Goal: Task Accomplishment & Management: Complete application form

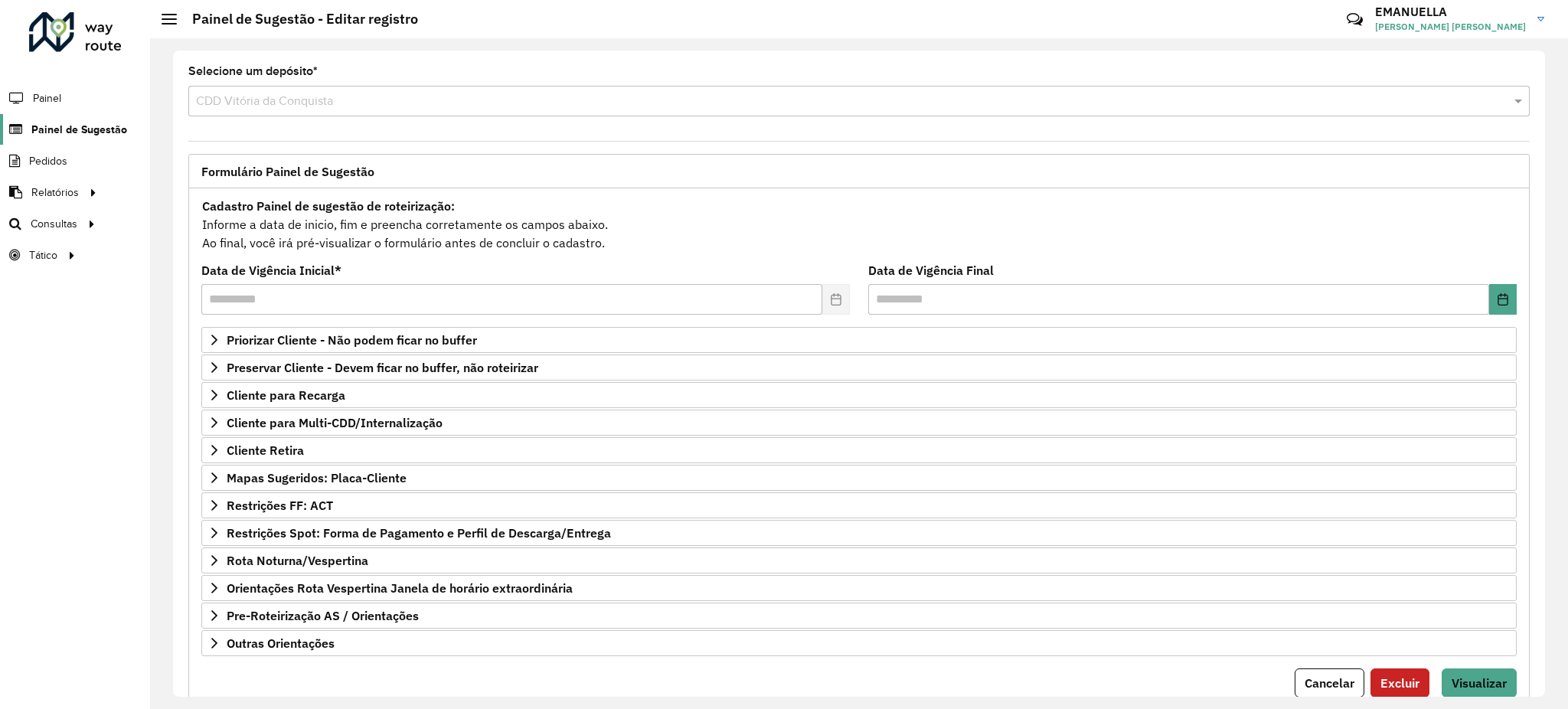
click at [102, 126] on span "Painel de Sugestão" at bounding box center [79, 129] width 96 height 16
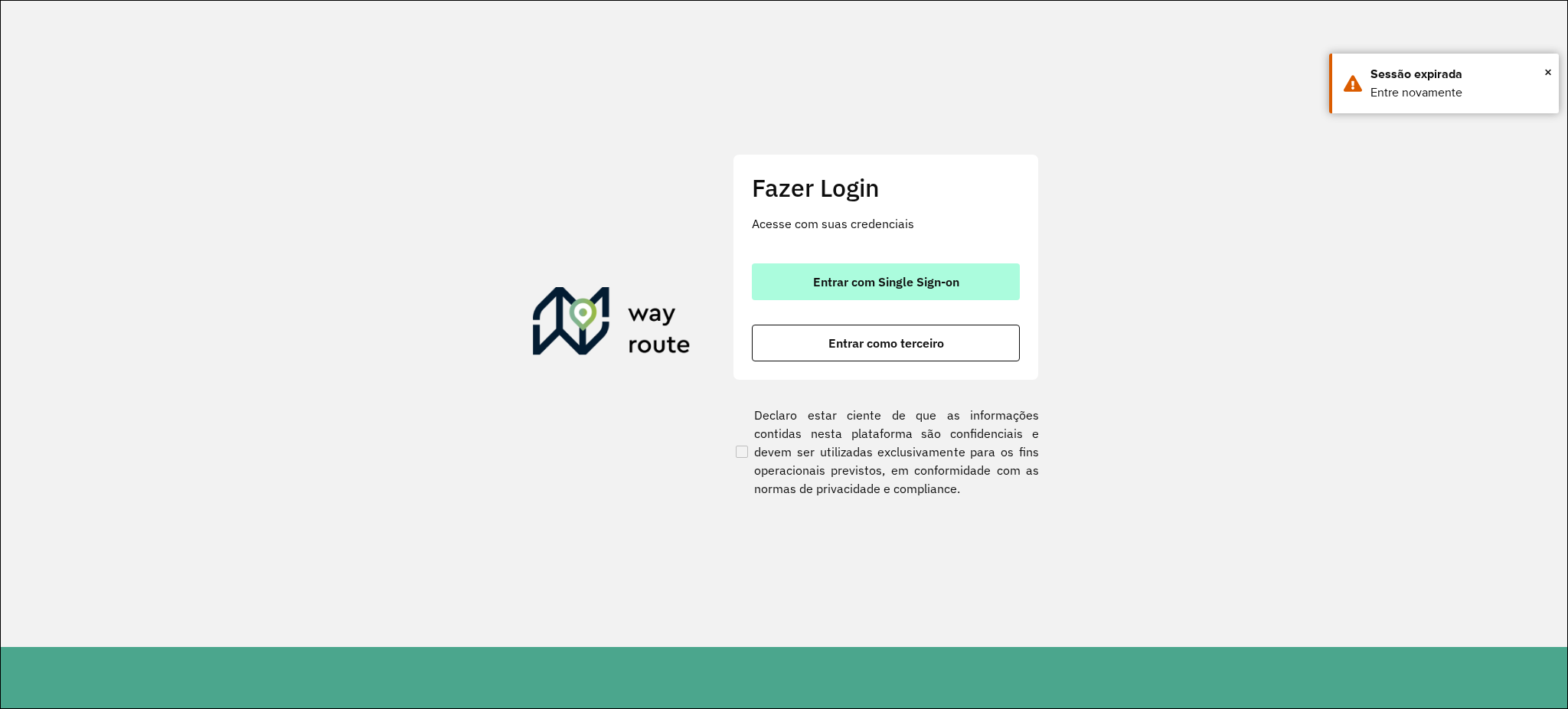
click at [829, 288] on span "Entrar com Single Sign-on" at bounding box center [886, 281] width 147 height 12
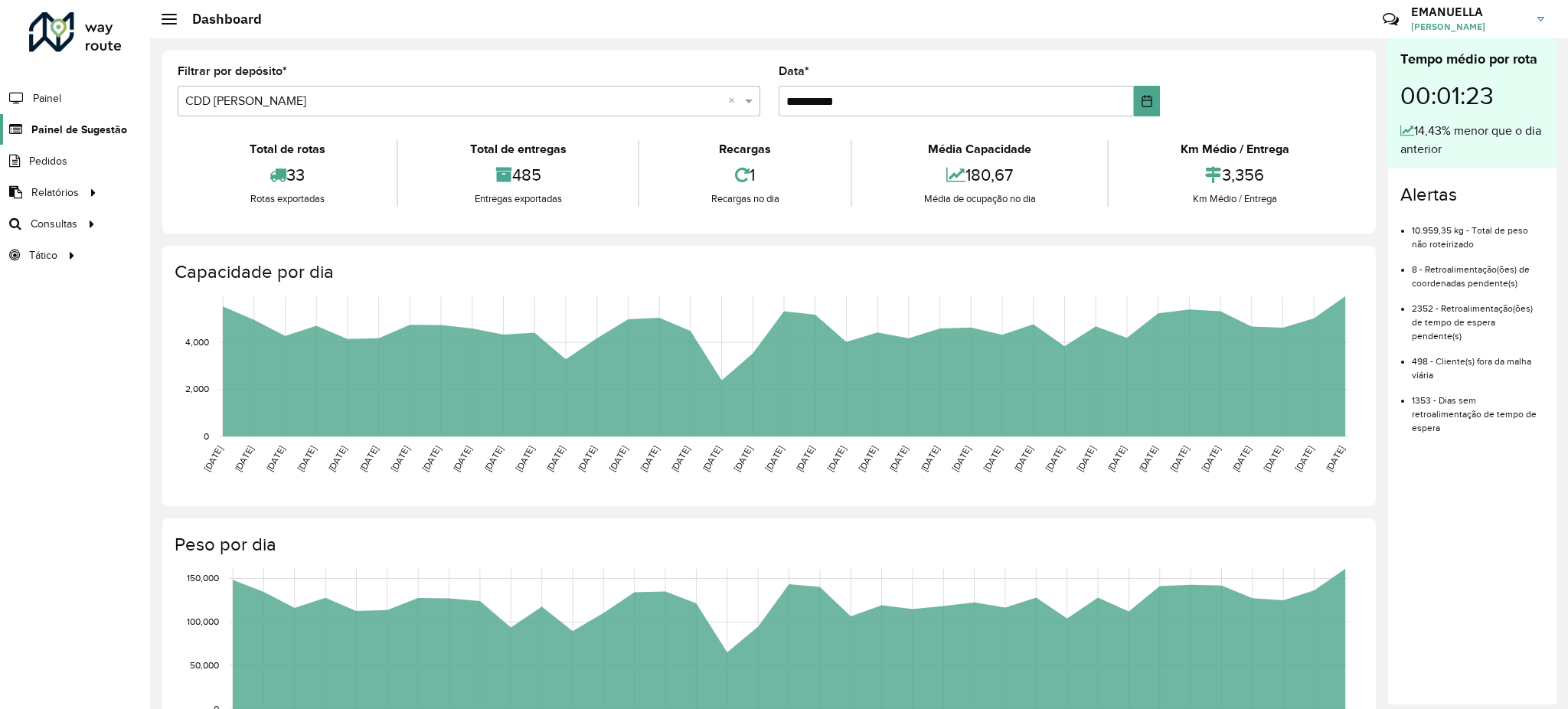
click at [113, 126] on span "Painel de Sugestão" at bounding box center [79, 129] width 96 height 16
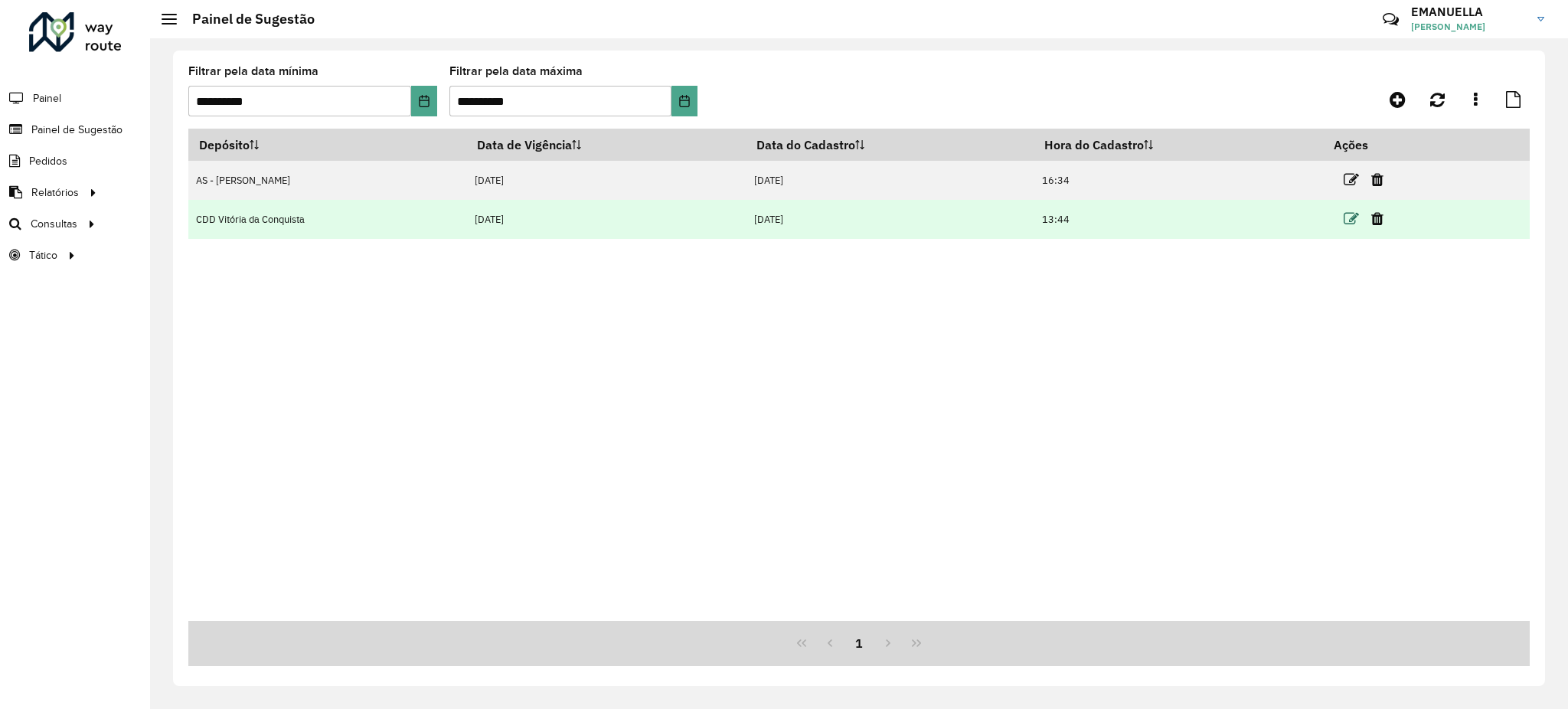
click at [1351, 217] on icon at bounding box center [1351, 219] width 15 height 15
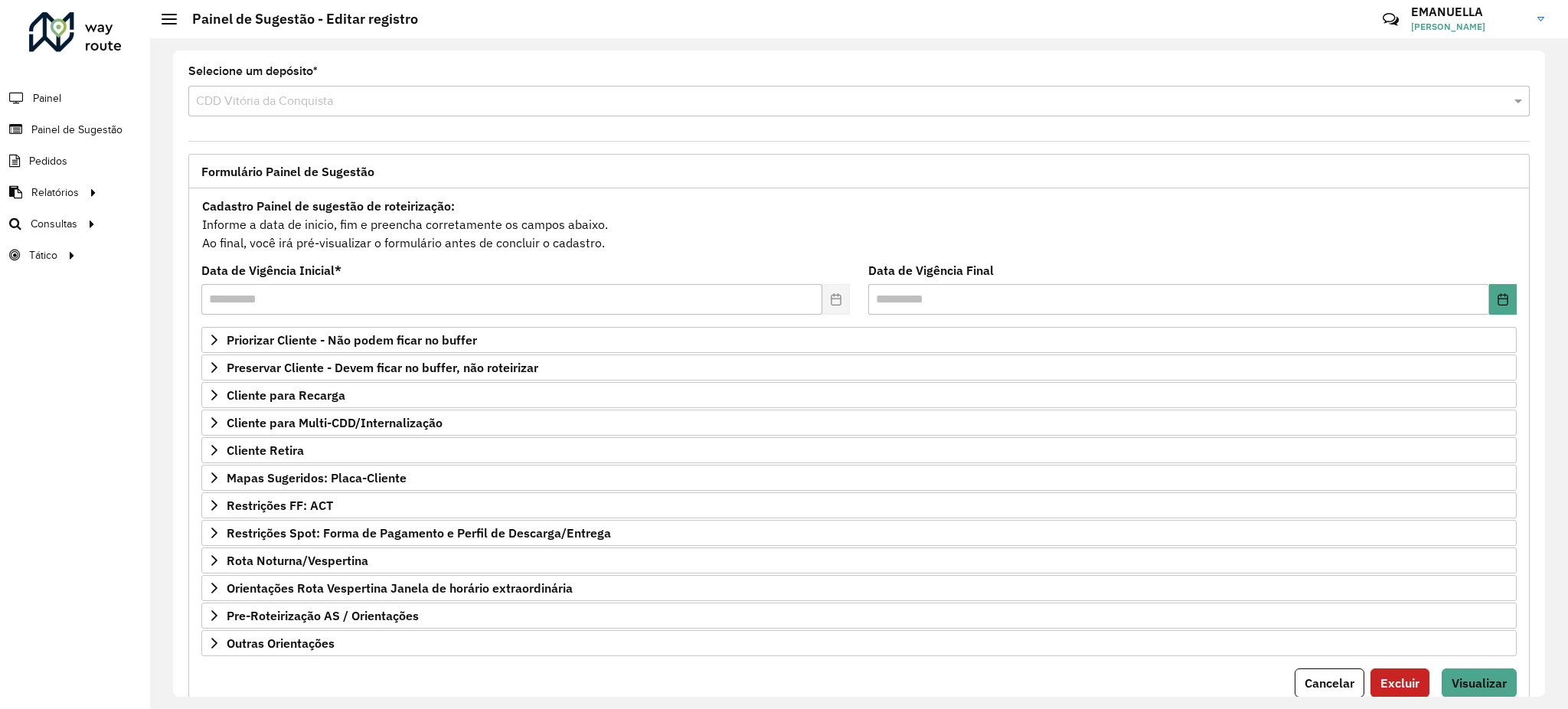
scroll to position [55, 0]
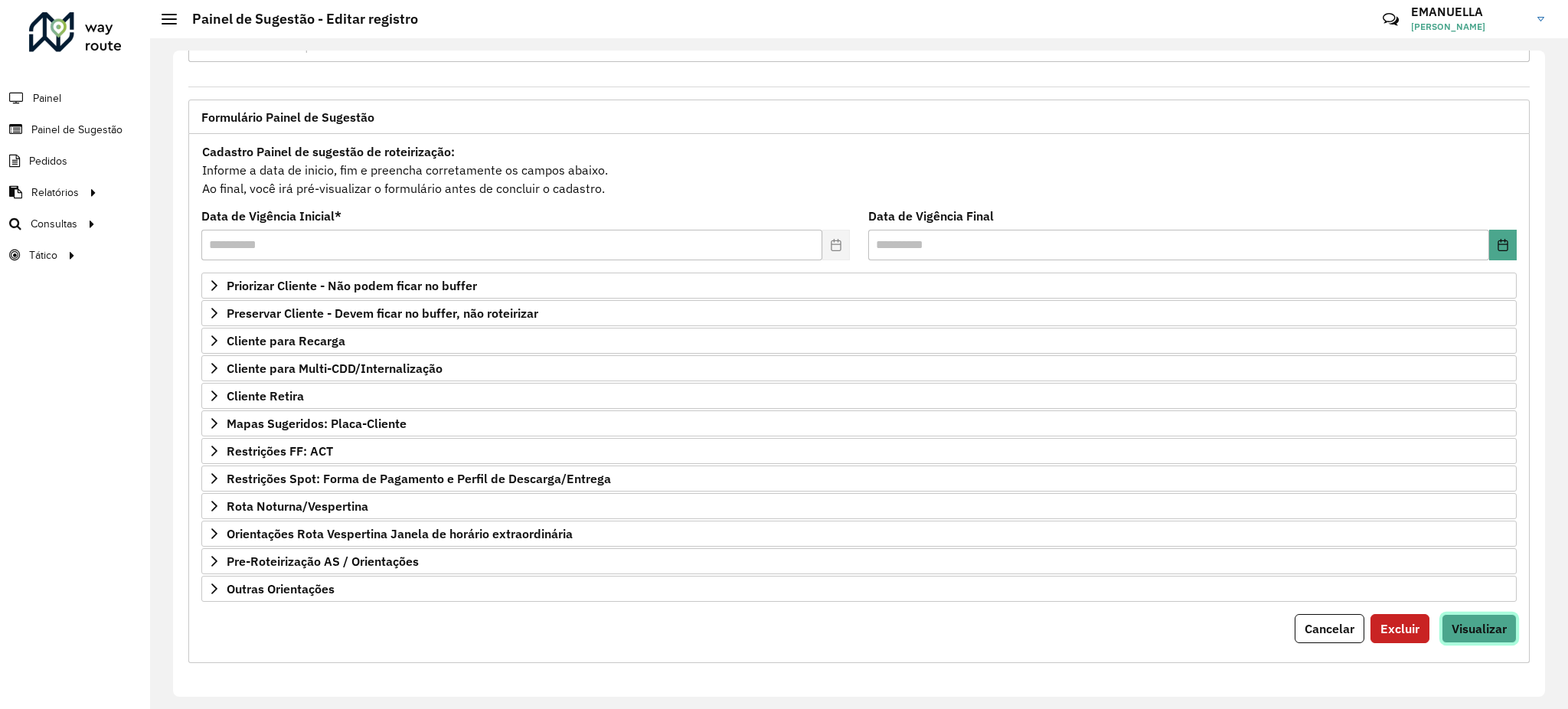
click at [1478, 630] on span "Visualizar" at bounding box center [1479, 628] width 55 height 15
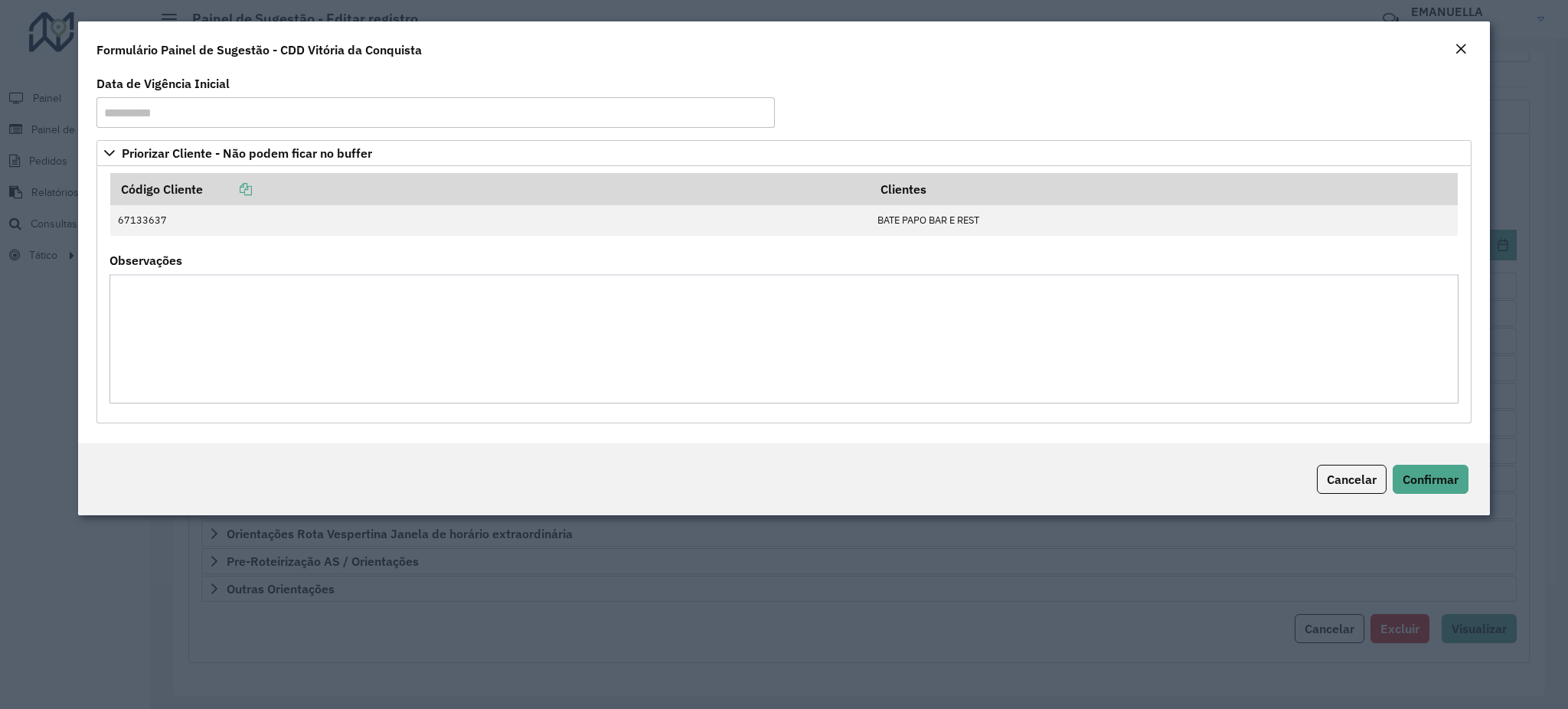
click at [1455, 52] on em "Close" at bounding box center [1460, 49] width 12 height 12
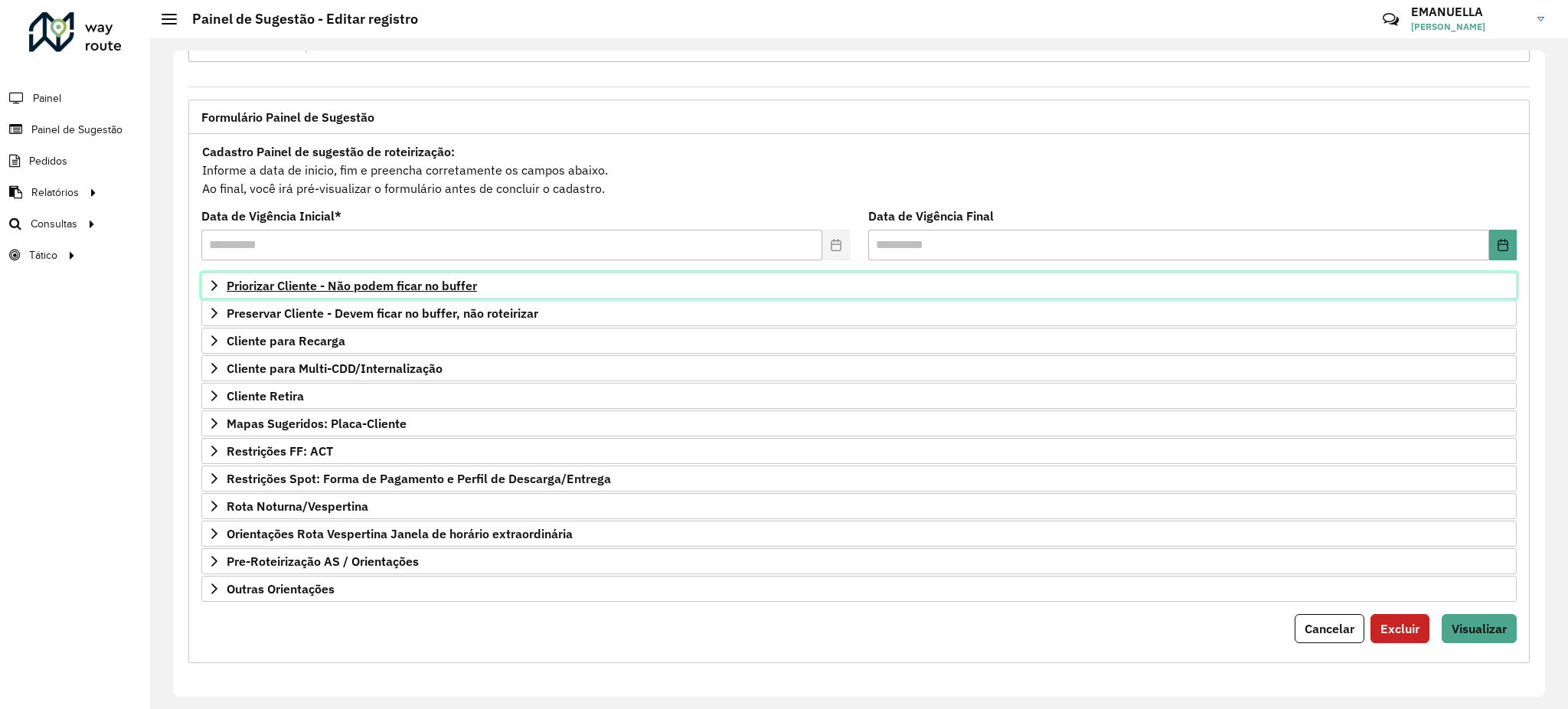
click at [412, 282] on span "Priorizar Cliente - Não podem ficar no buffer" at bounding box center [351, 285] width 250 height 12
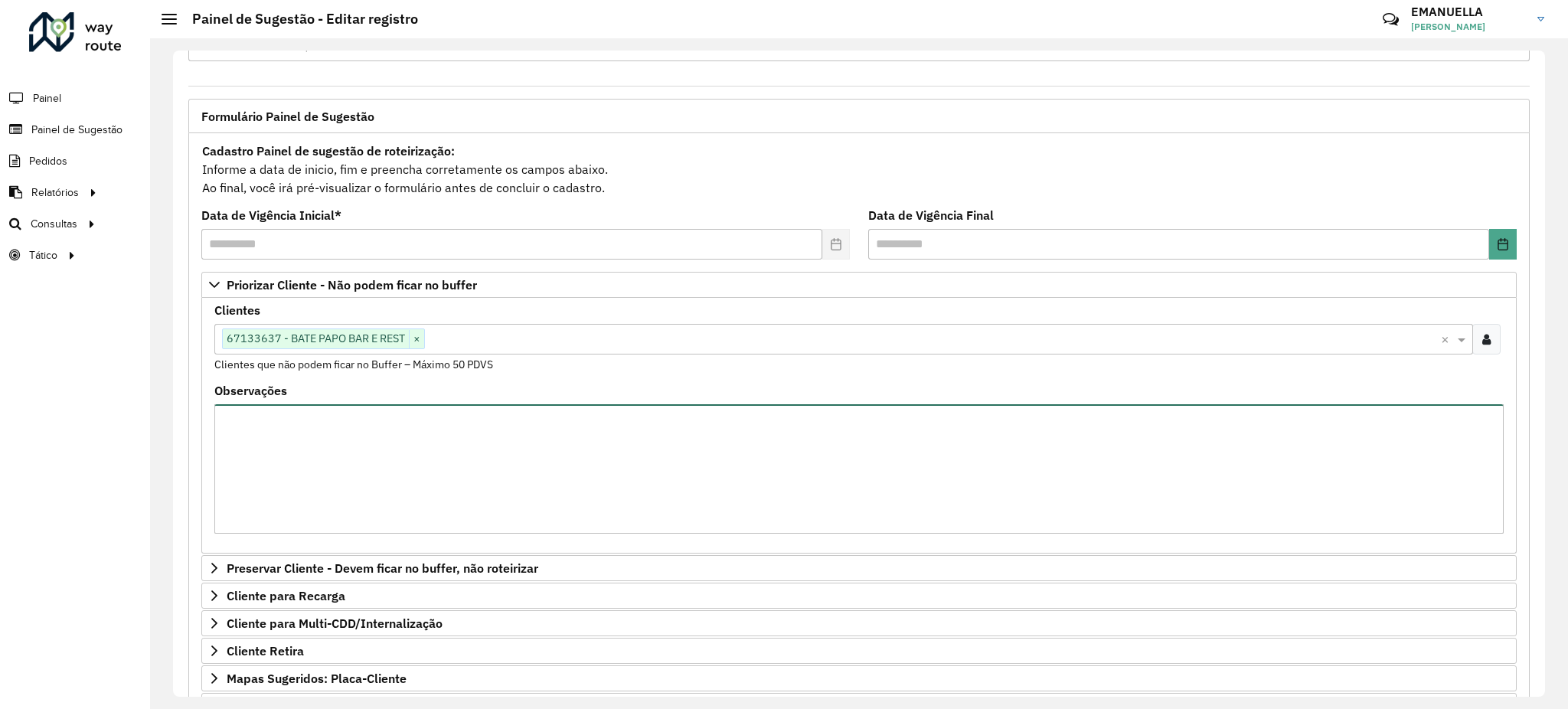
click at [287, 429] on textarea "Observações" at bounding box center [859, 469] width 1290 height 129
click at [376, 420] on textarea "**********" at bounding box center [859, 469] width 1290 height 129
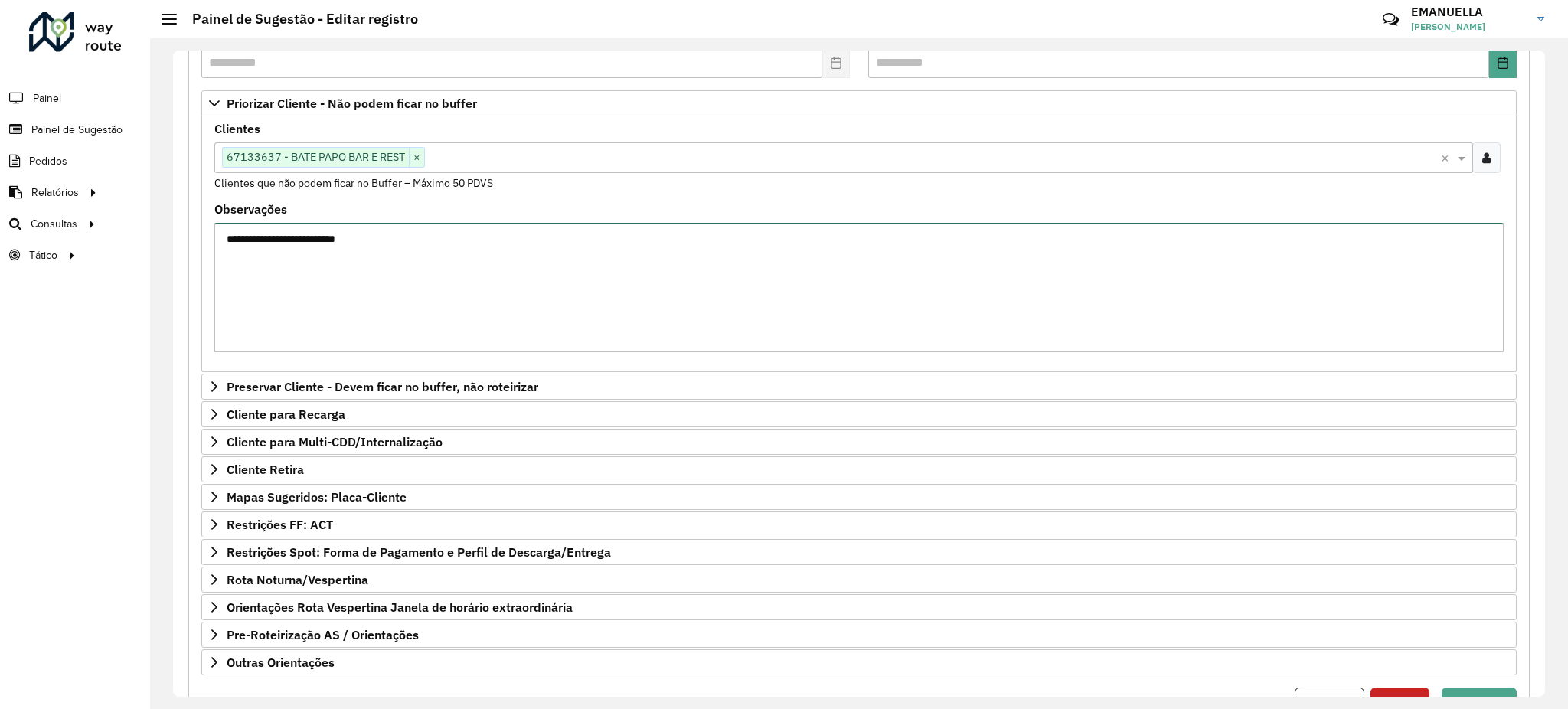
scroll to position [312, 0]
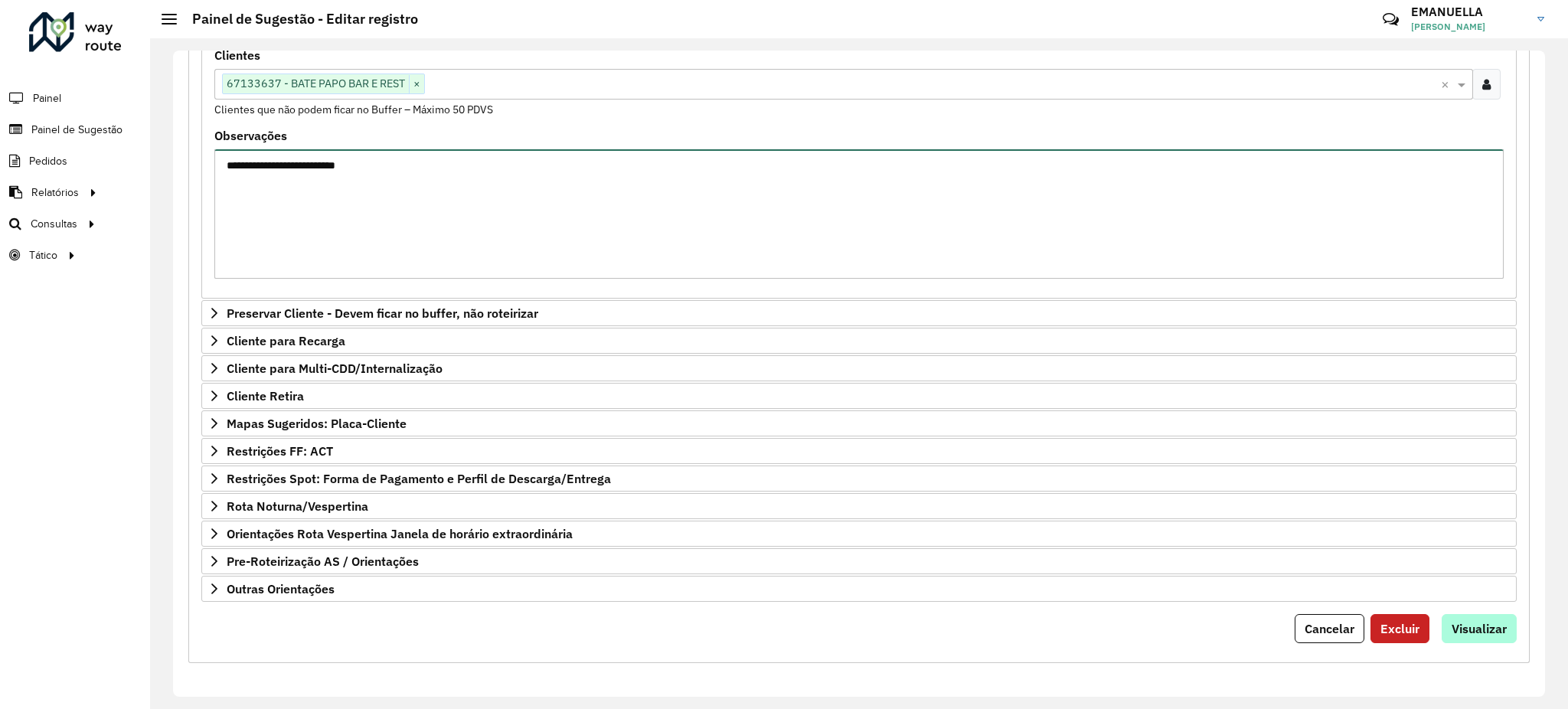
type textarea "**********"
click at [1470, 626] on span "Visualizar" at bounding box center [1479, 628] width 55 height 15
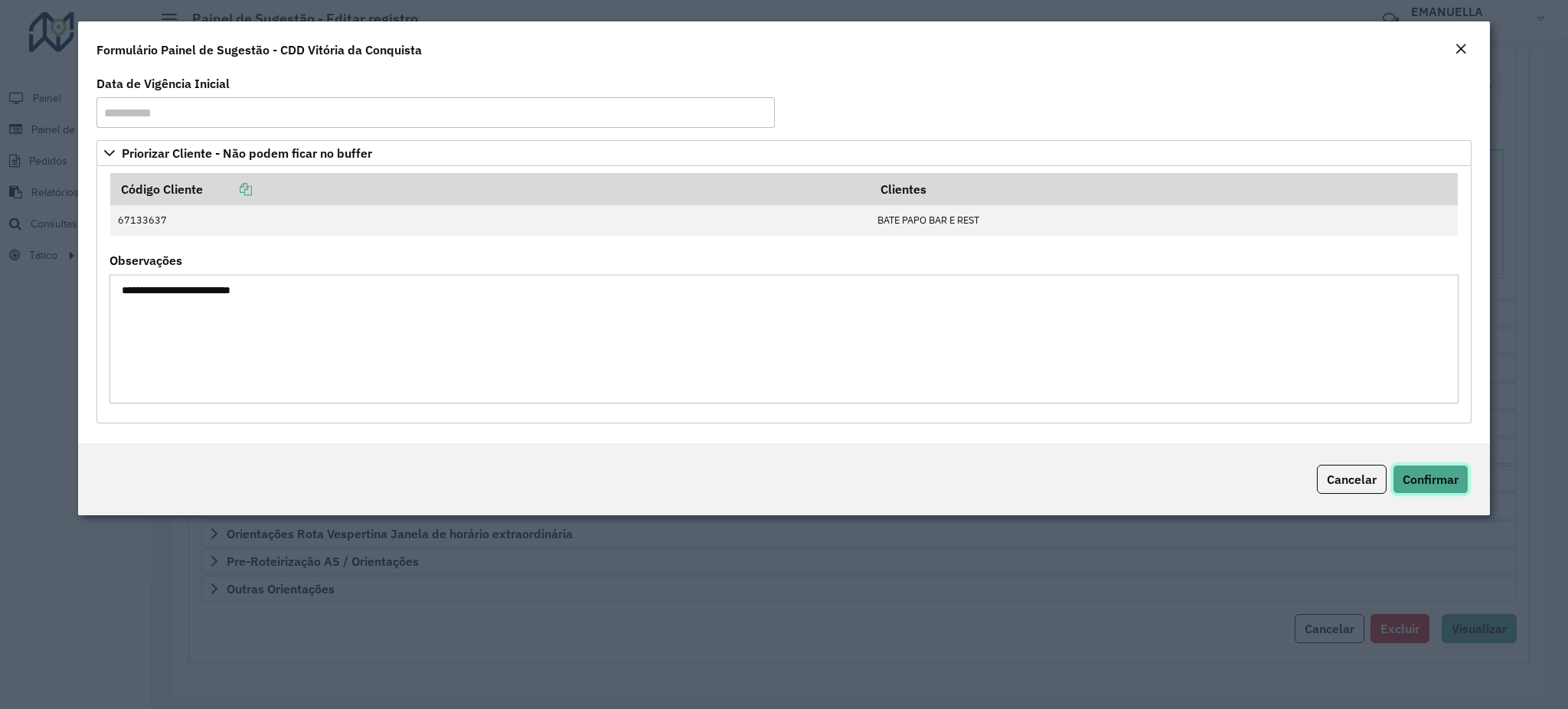
click at [1441, 473] on span "Confirmar" at bounding box center [1430, 479] width 56 height 15
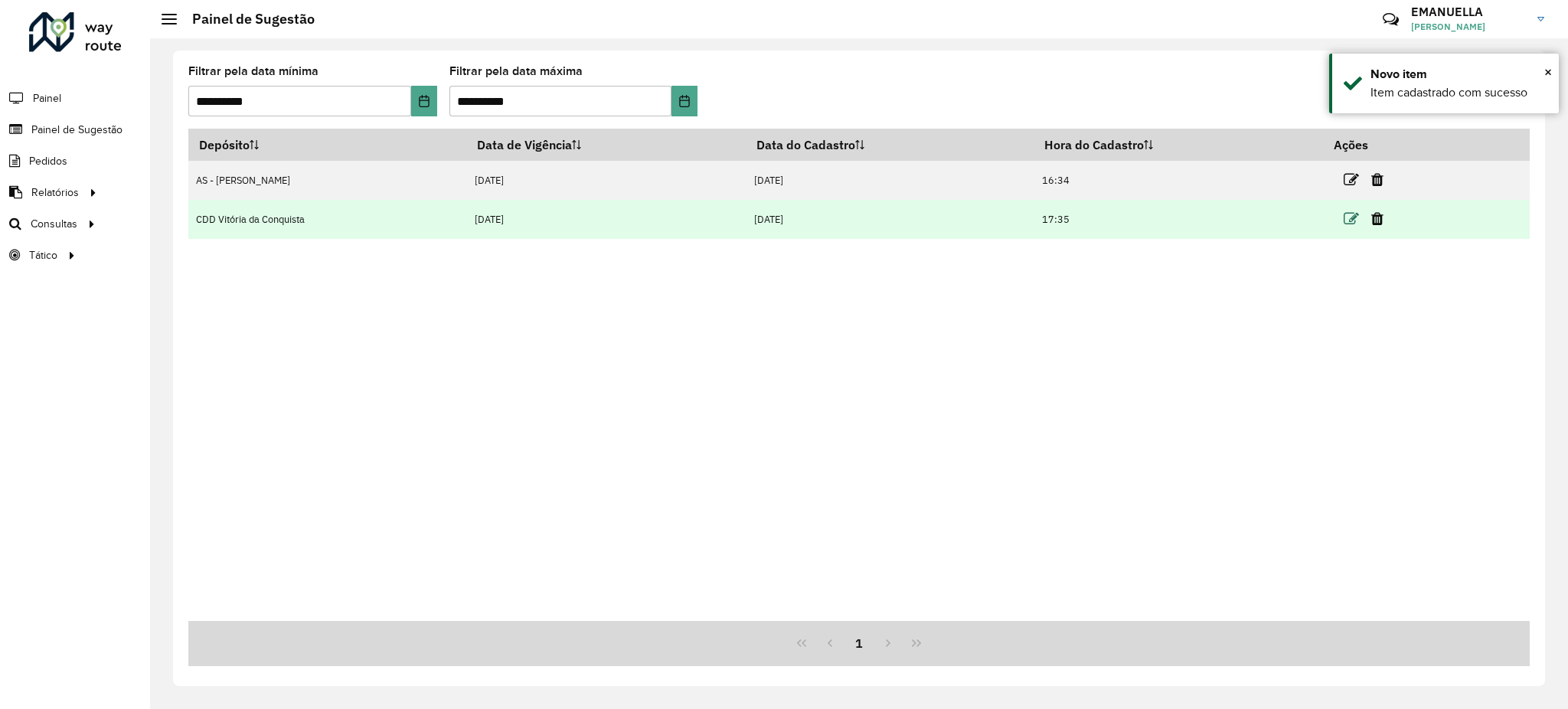
click at [1349, 219] on icon at bounding box center [1351, 219] width 15 height 15
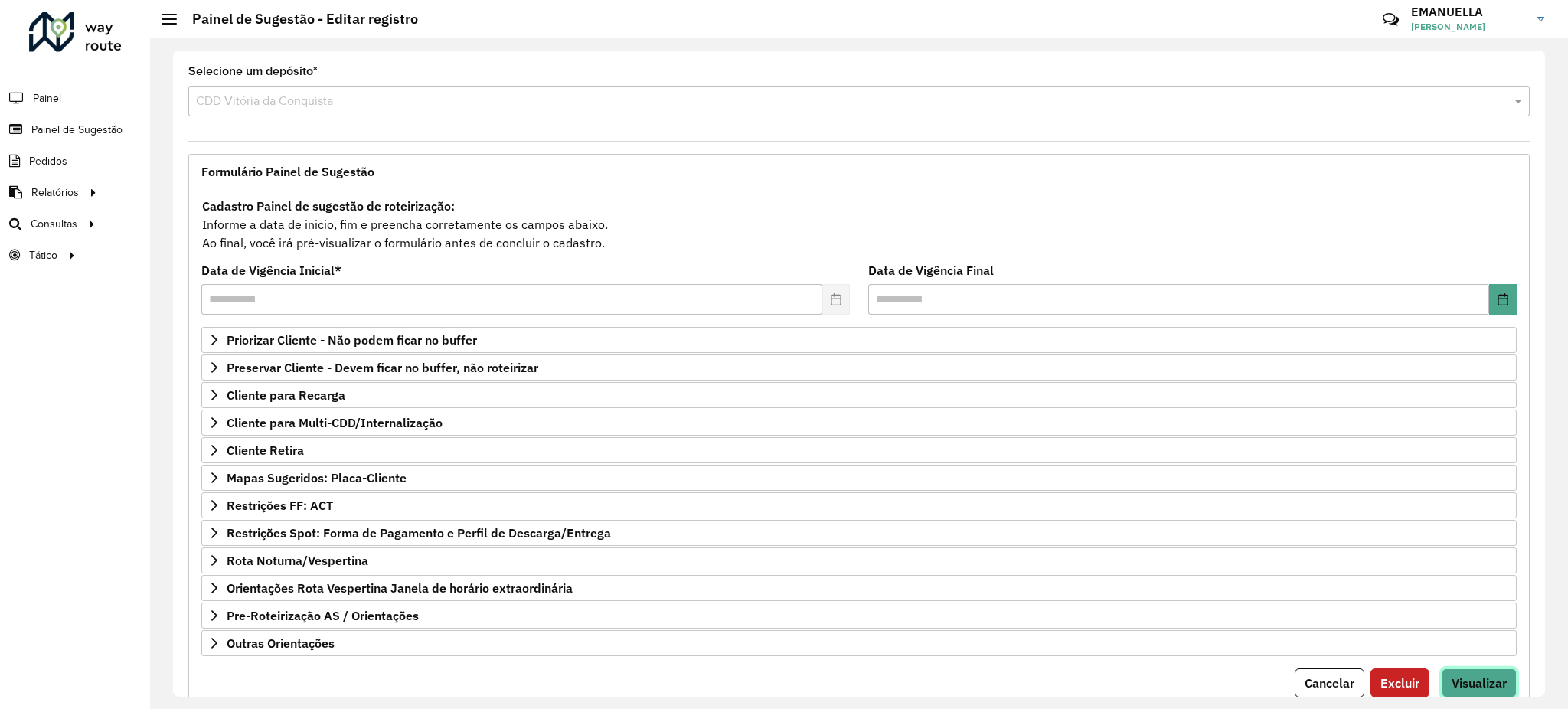
click at [1477, 673] on button "Visualizar" at bounding box center [1479, 683] width 75 height 29
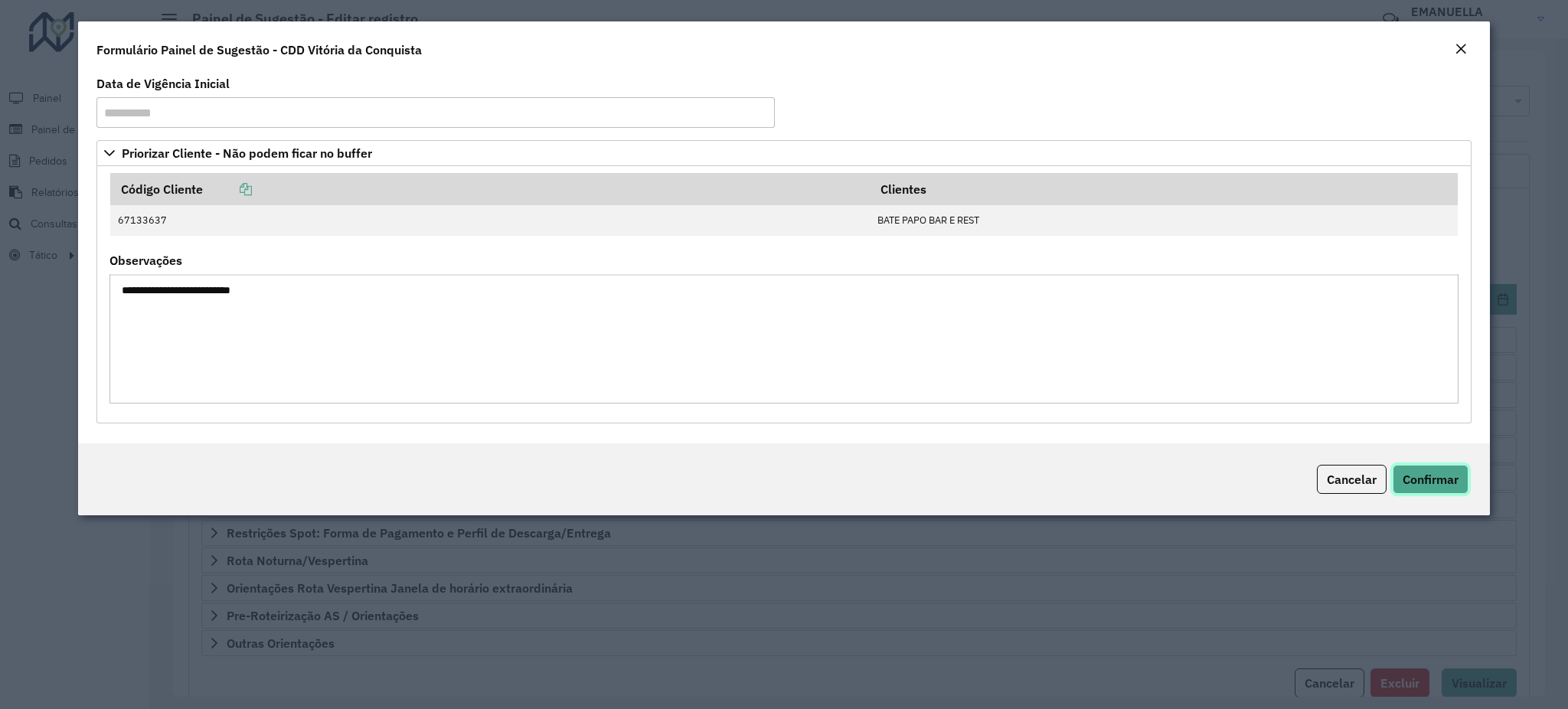
click at [1417, 475] on span "Confirmar" at bounding box center [1430, 479] width 56 height 15
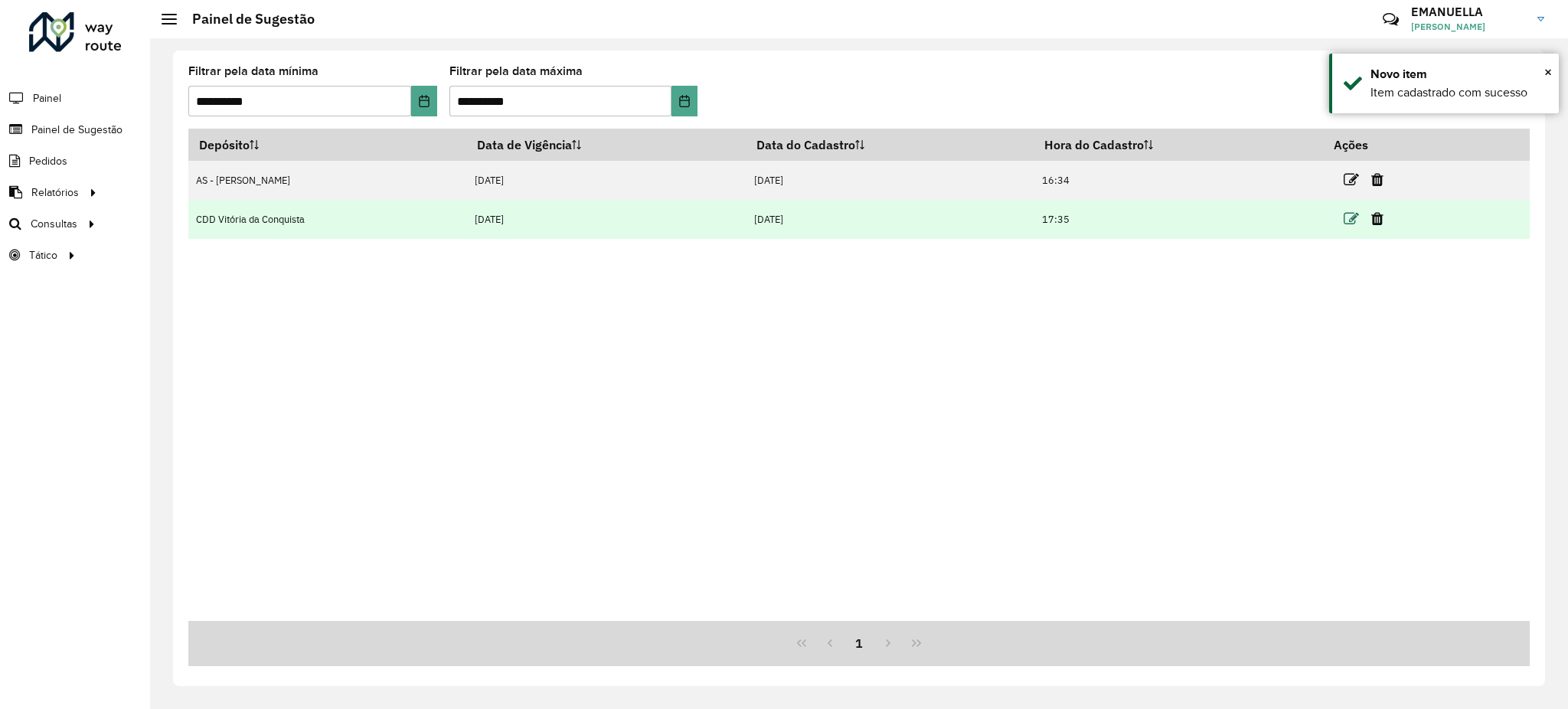
click at [1349, 214] on icon at bounding box center [1351, 219] width 15 height 15
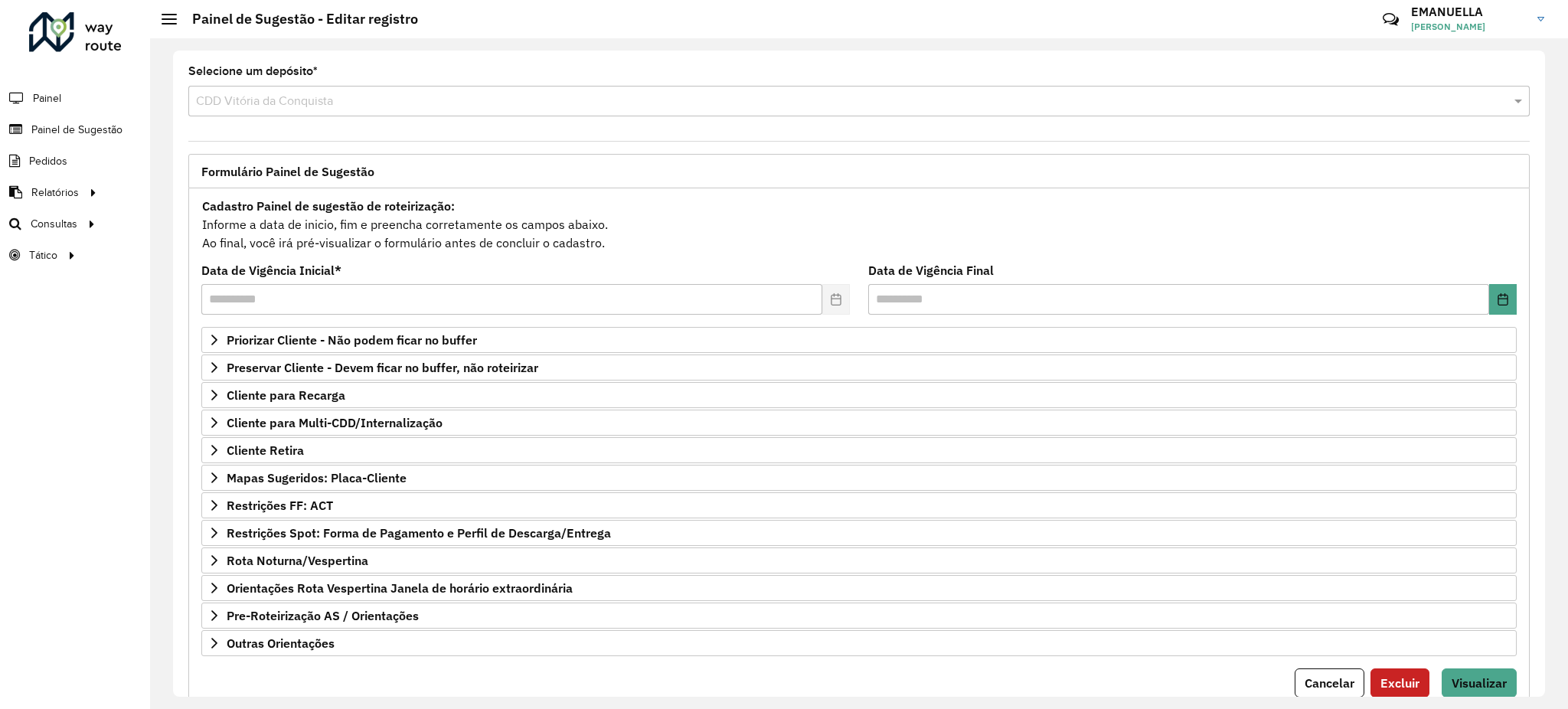
drag, startPoint x: 1539, startPoint y: 457, endPoint x: 1544, endPoint y: 448, distance: 10.3
click at [1544, 448] on div "**********" at bounding box center [859, 373] width 1372 height 646
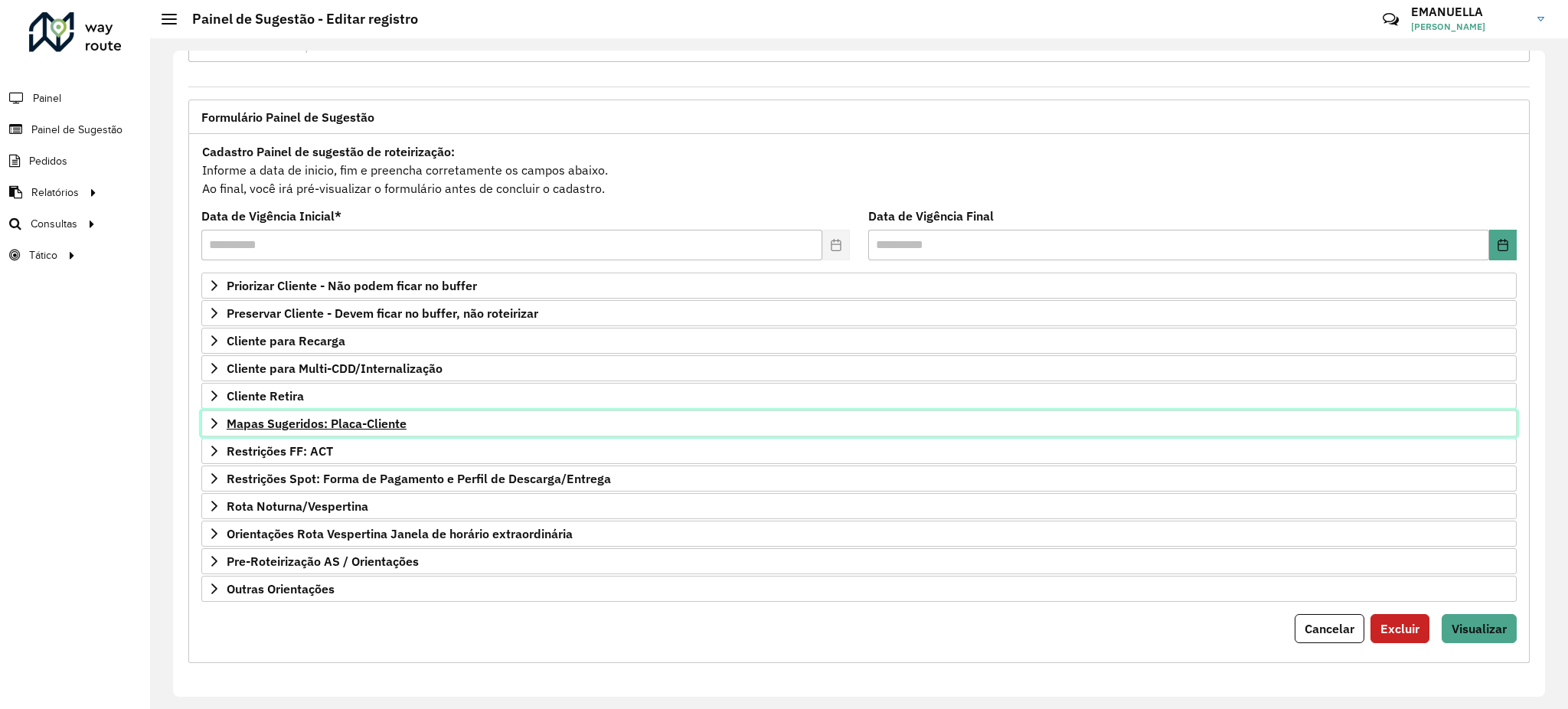
click at [328, 422] on span "Mapas Sugeridos: Placa-Cliente" at bounding box center [317, 422] width 180 height 12
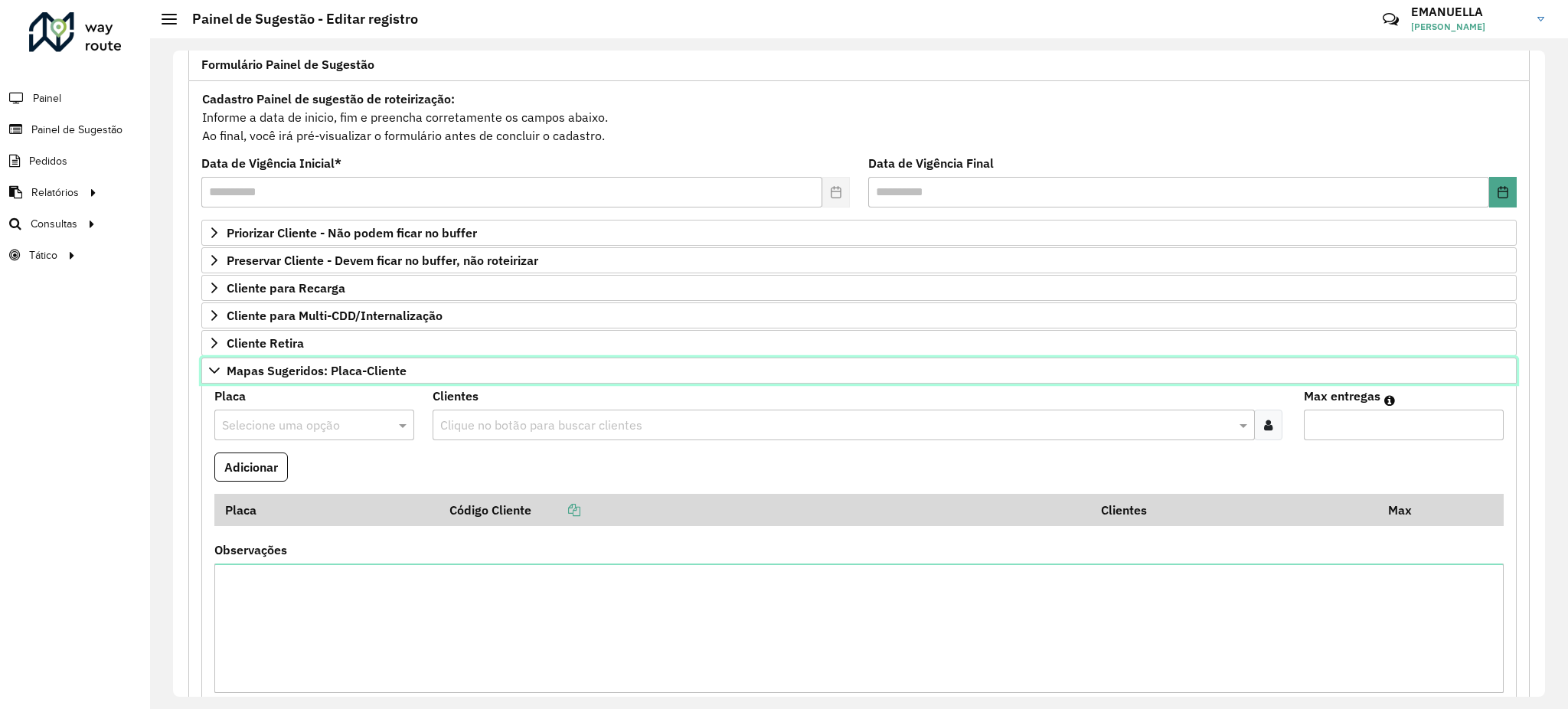
scroll to position [0, 0]
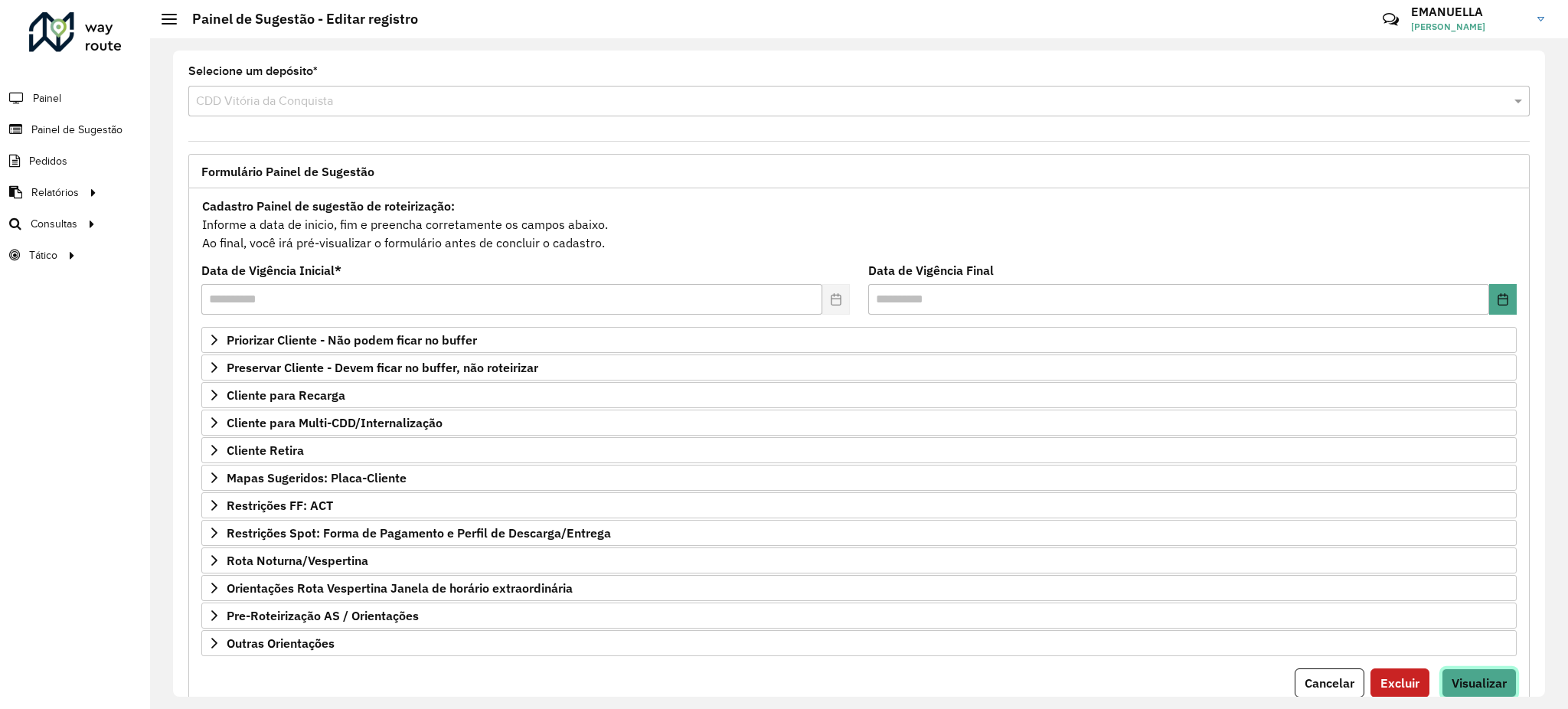
click at [1468, 680] on span "Visualizar" at bounding box center [1479, 682] width 55 height 15
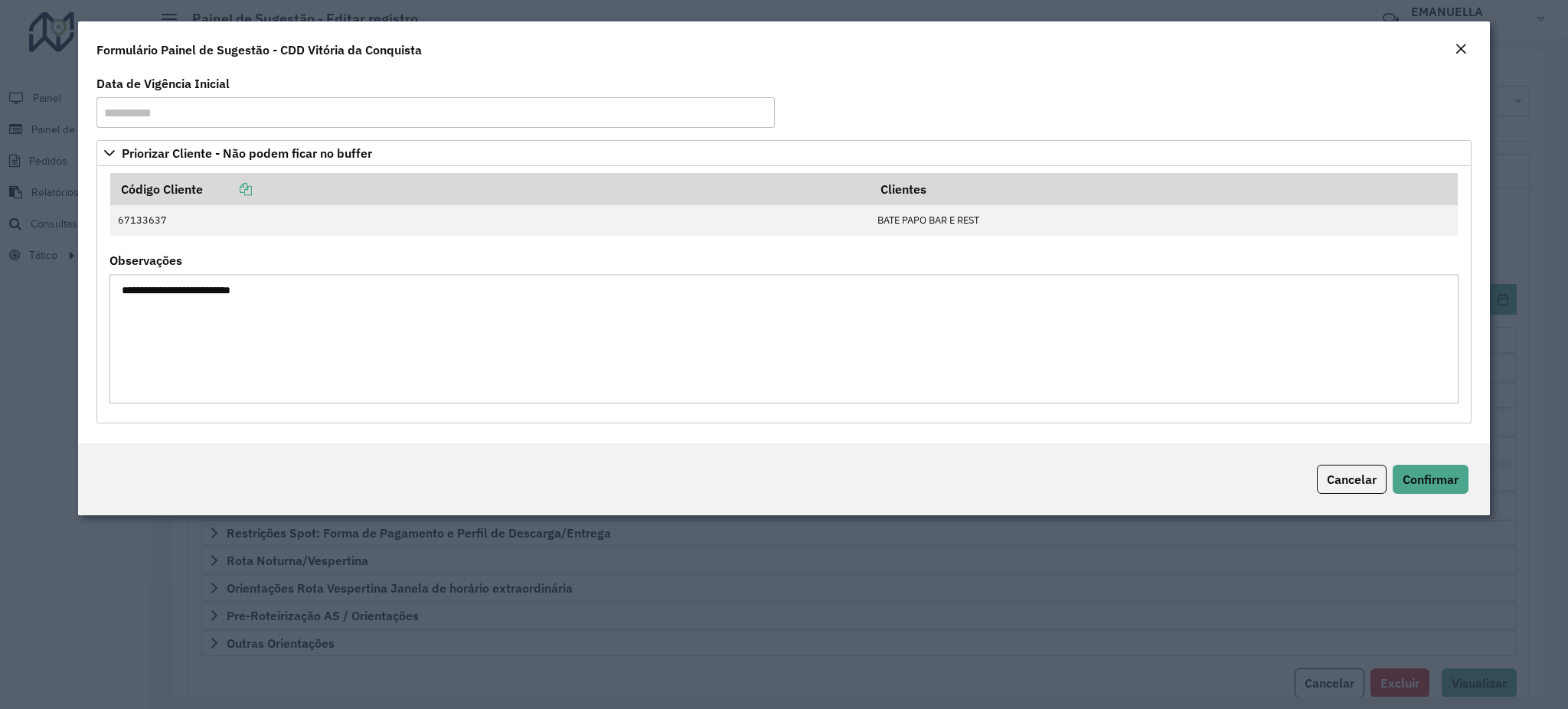
click at [1507, 276] on modal-container "**********" at bounding box center [784, 354] width 1568 height 709
click at [1463, 47] on em "Close" at bounding box center [1460, 49] width 12 height 12
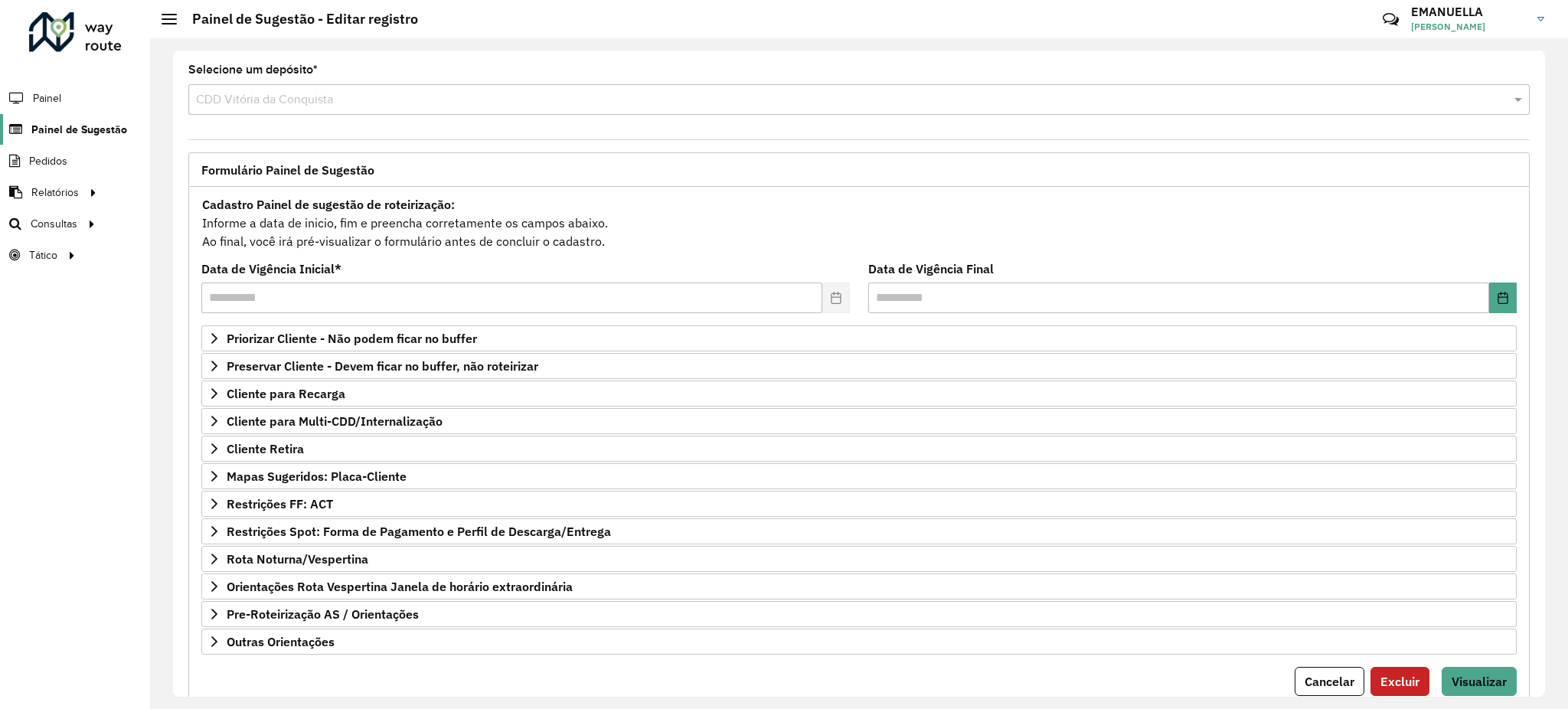
click at [50, 125] on span "Painel de Sugestão" at bounding box center [79, 129] width 96 height 16
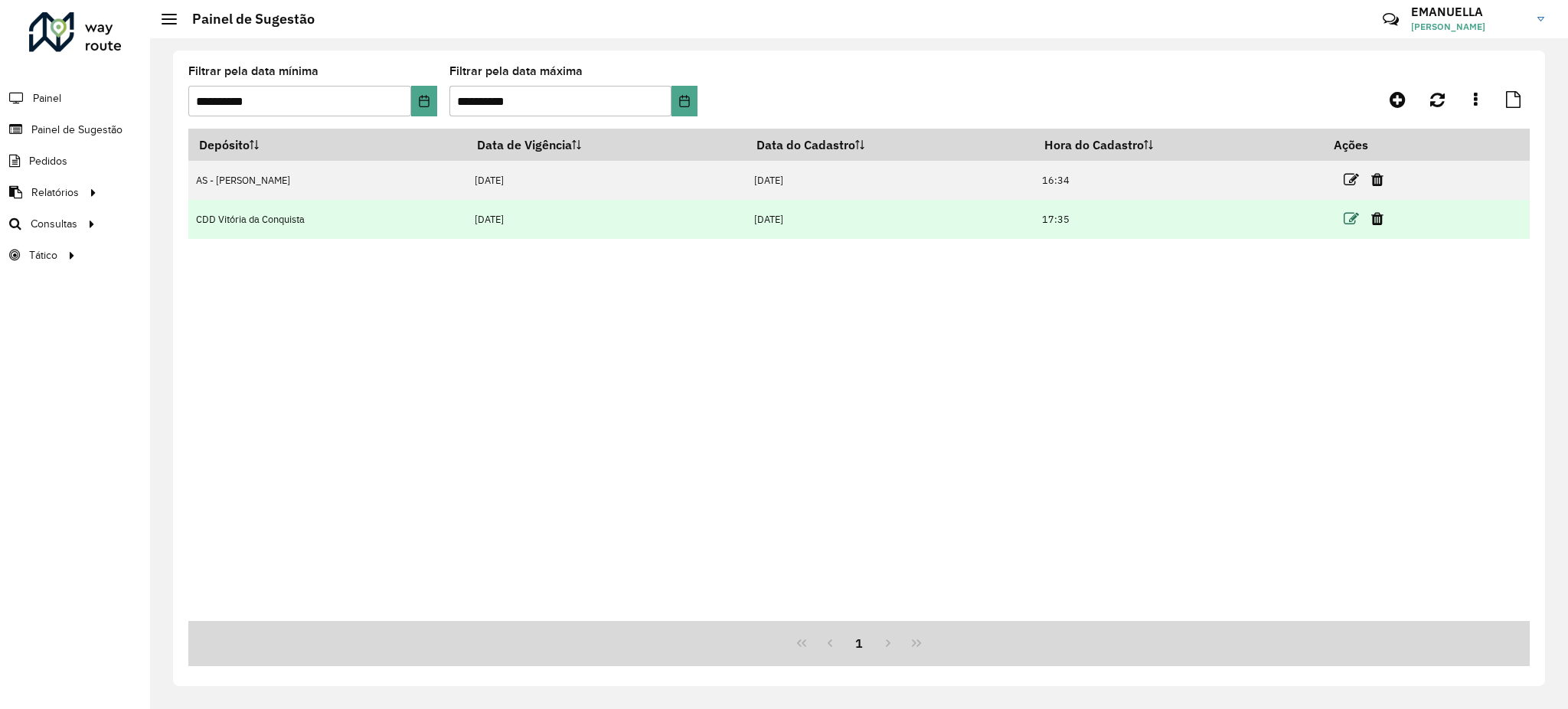
click at [1357, 223] on icon at bounding box center [1351, 219] width 15 height 15
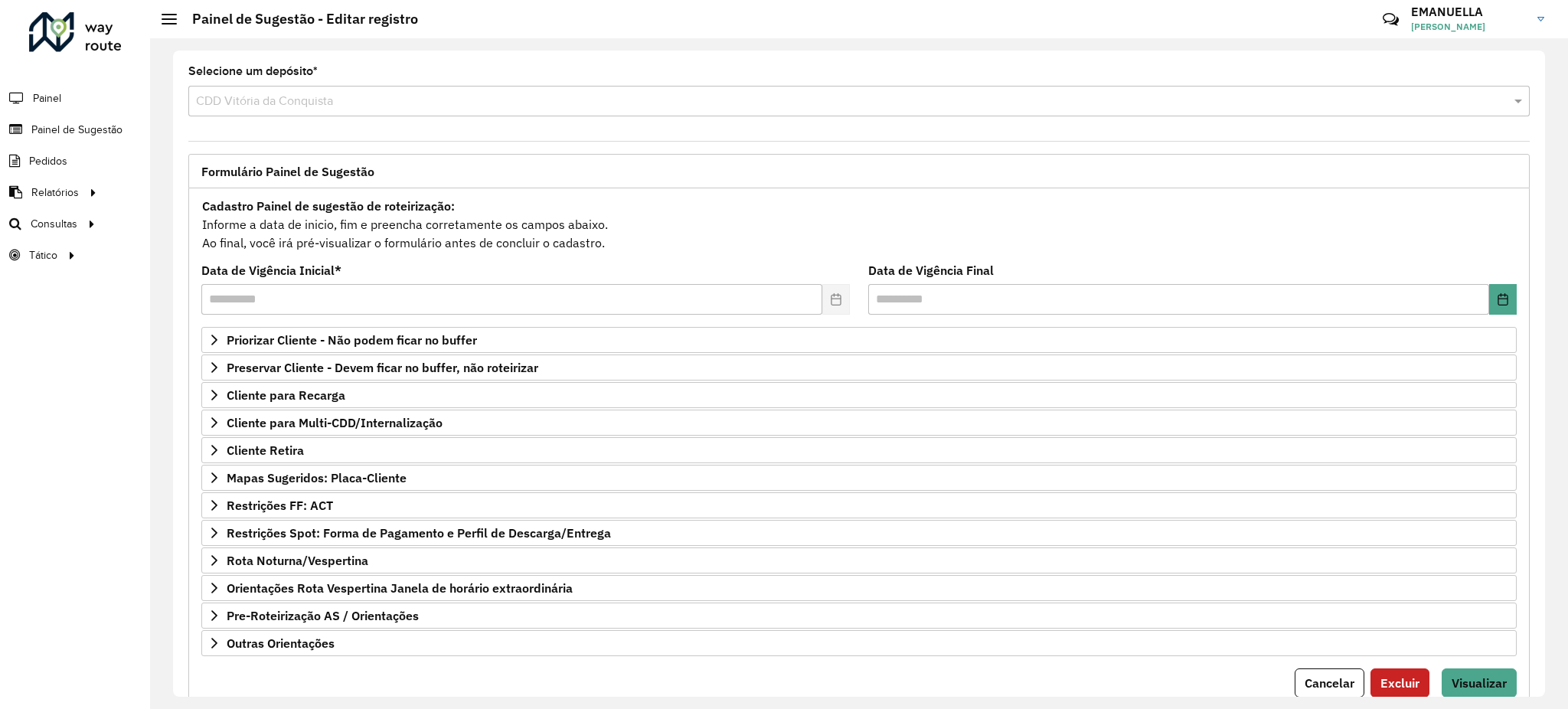
scroll to position [55, 0]
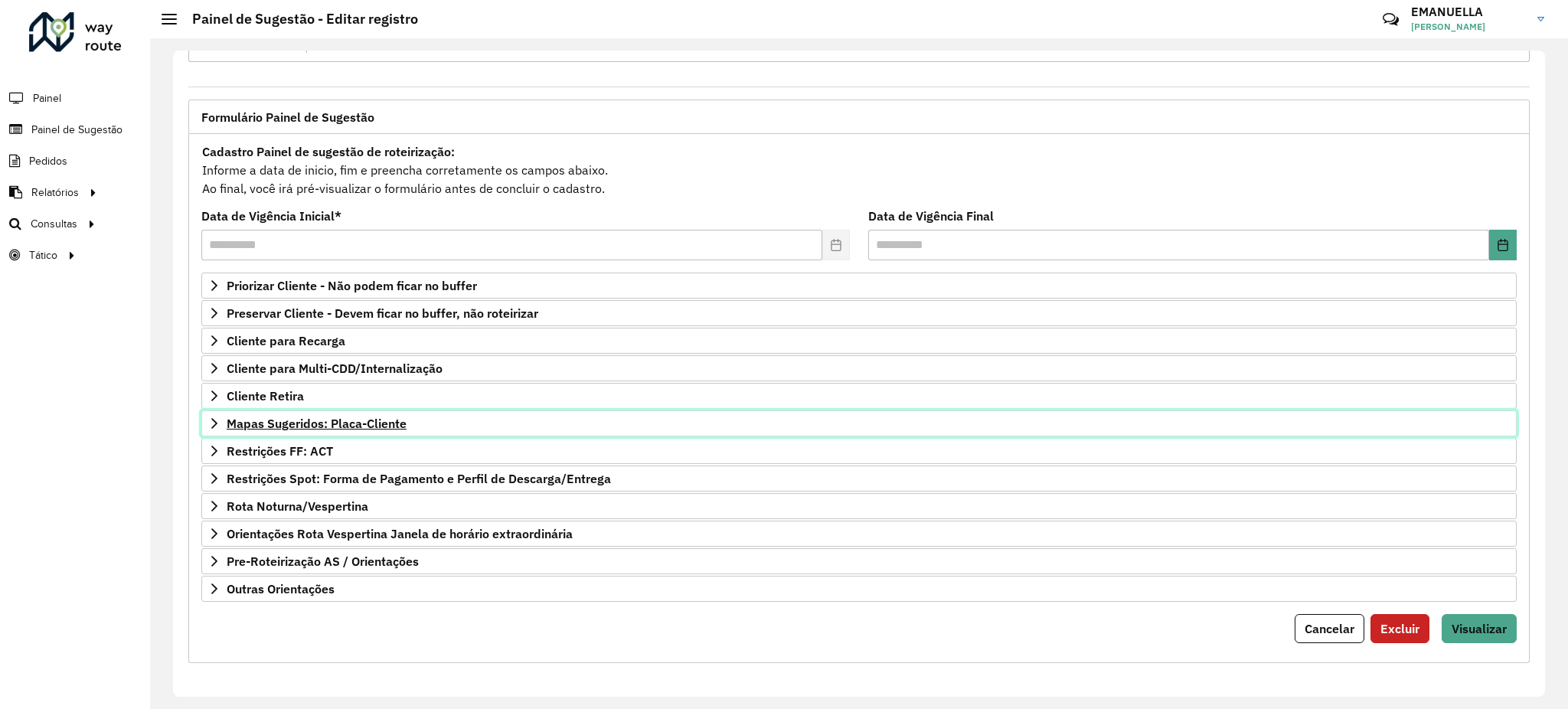
click at [288, 417] on span "Mapas Sugeridos: Placa-Cliente" at bounding box center [317, 422] width 180 height 12
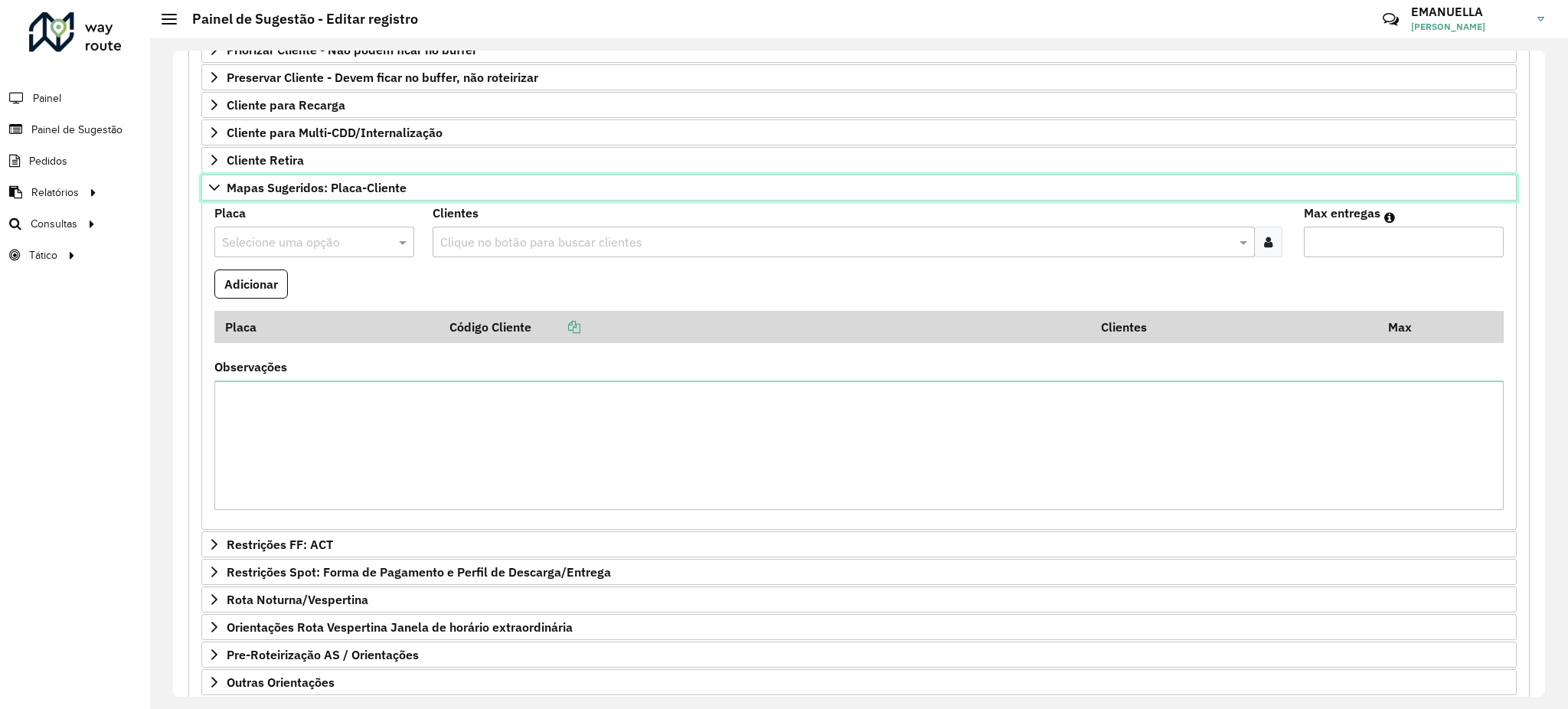
scroll to position [321, 0]
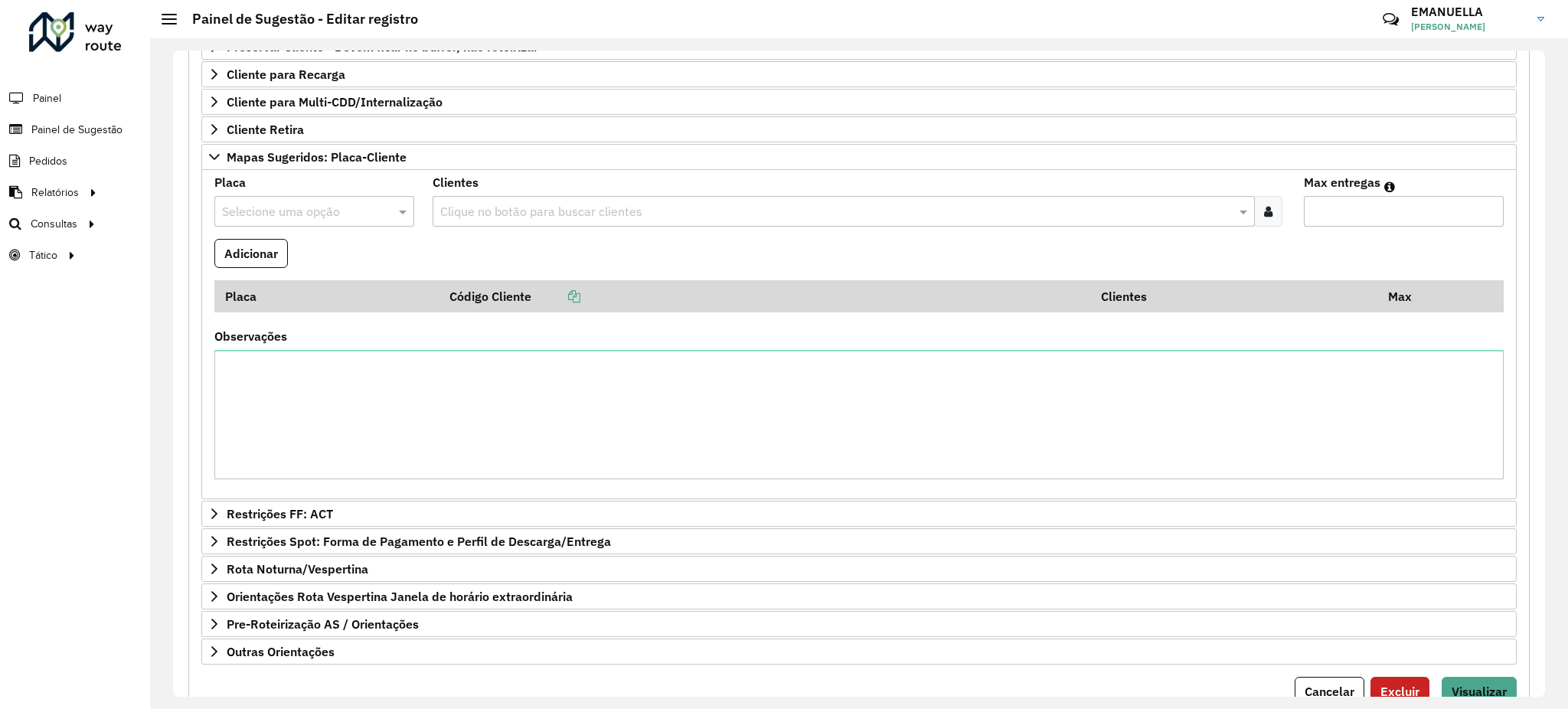
click at [348, 203] on div "Selecione uma opção" at bounding box center [314, 211] width 200 height 31
type input "*******"
click at [373, 262] on div "QUX6B33" at bounding box center [314, 257] width 198 height 26
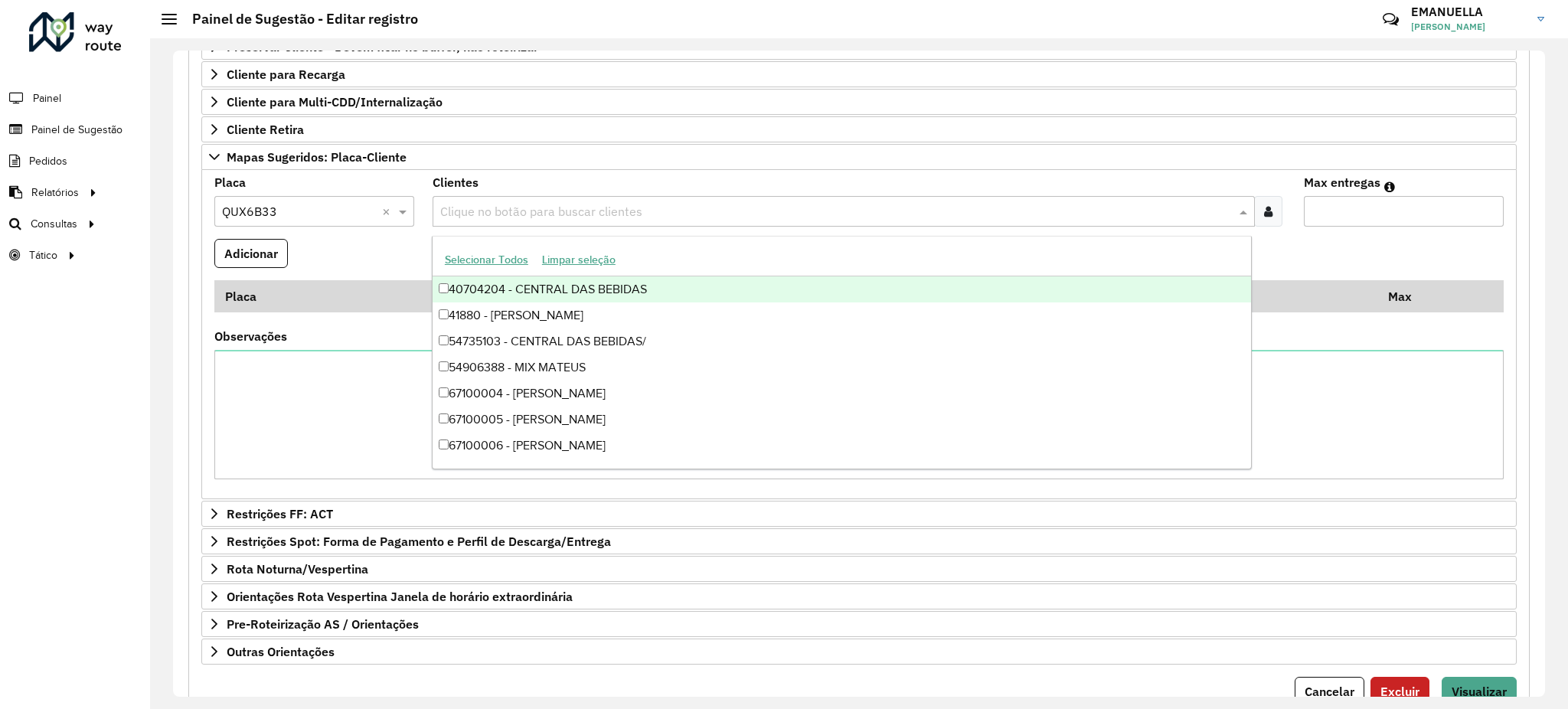
click at [456, 220] on input "text" at bounding box center [836, 212] width 800 height 19
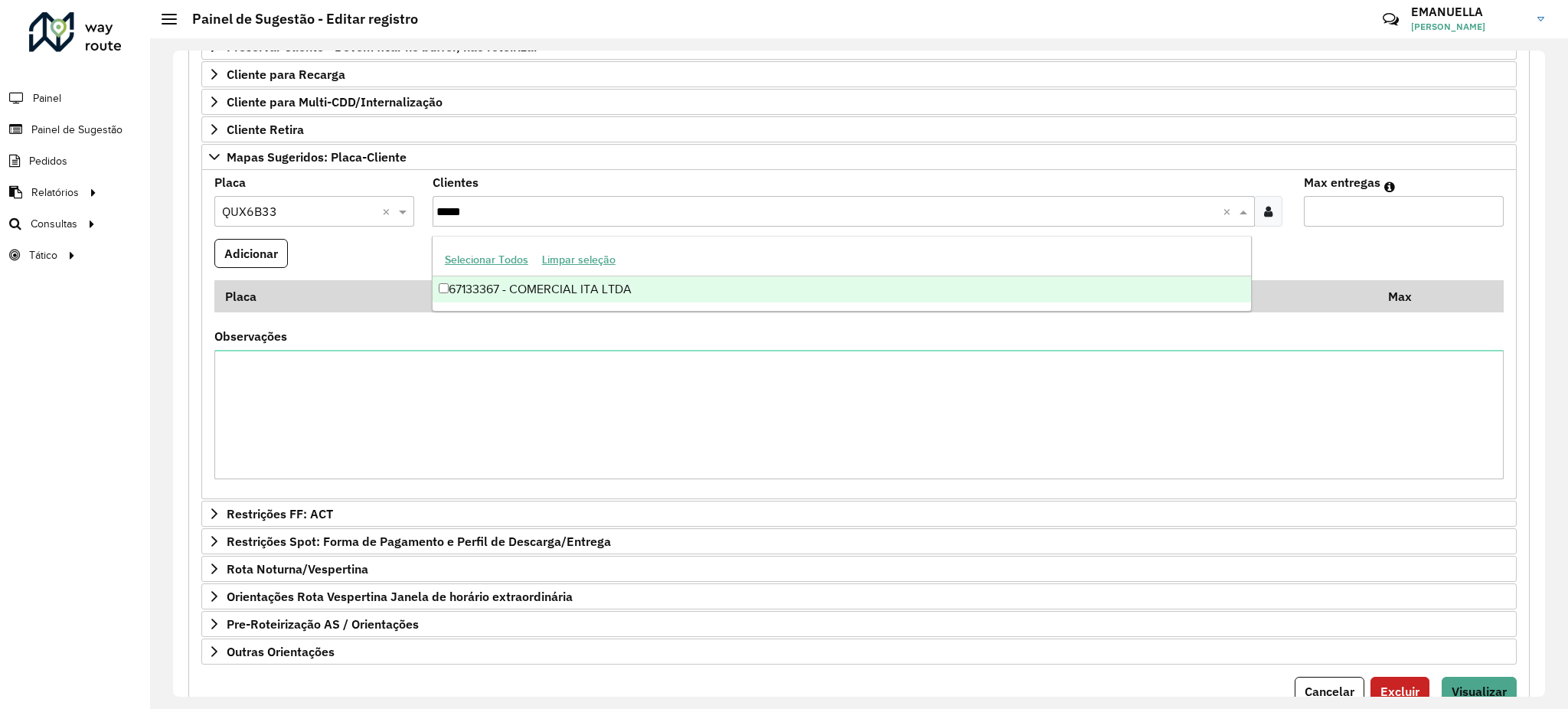
type input "*****"
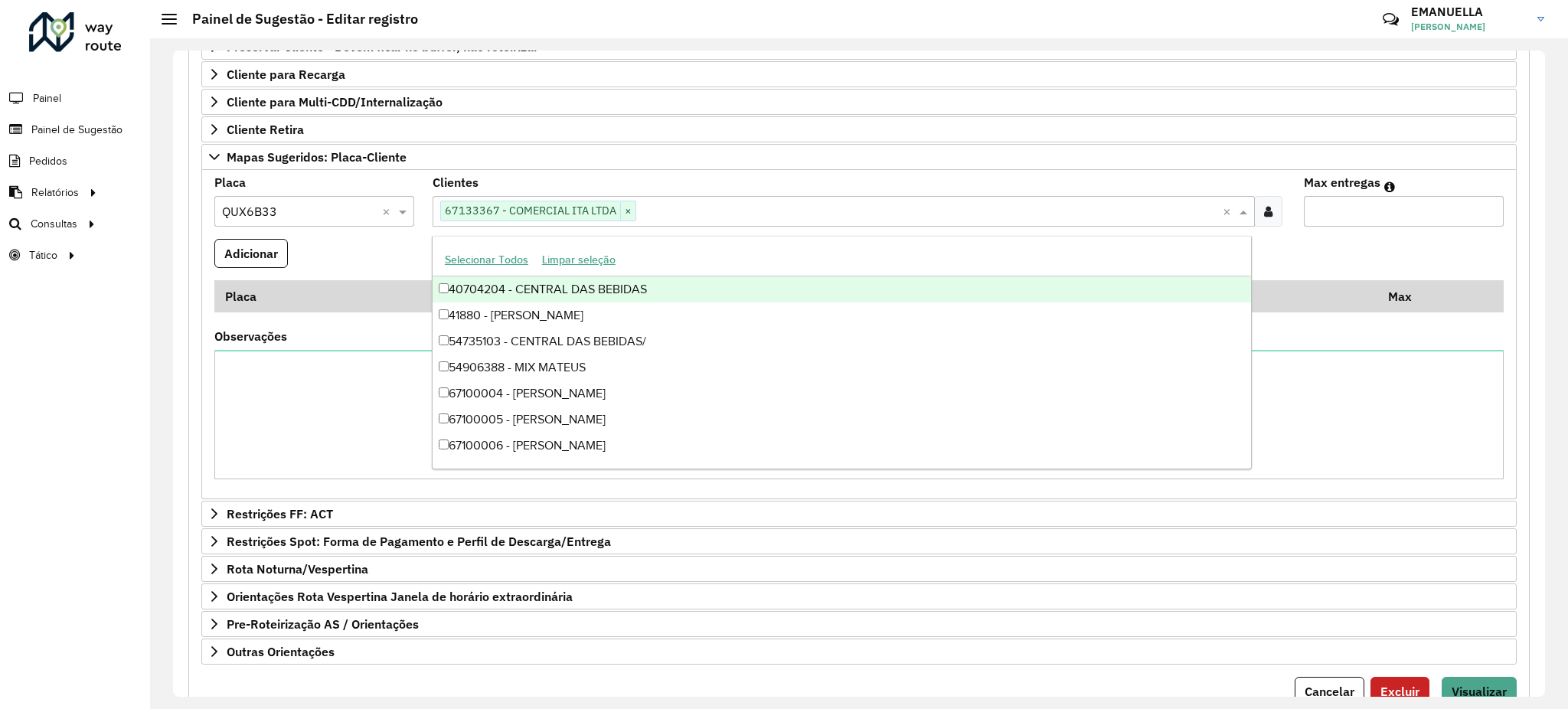
type input "*"
click at [1487, 205] on input "*" at bounding box center [1404, 211] width 200 height 31
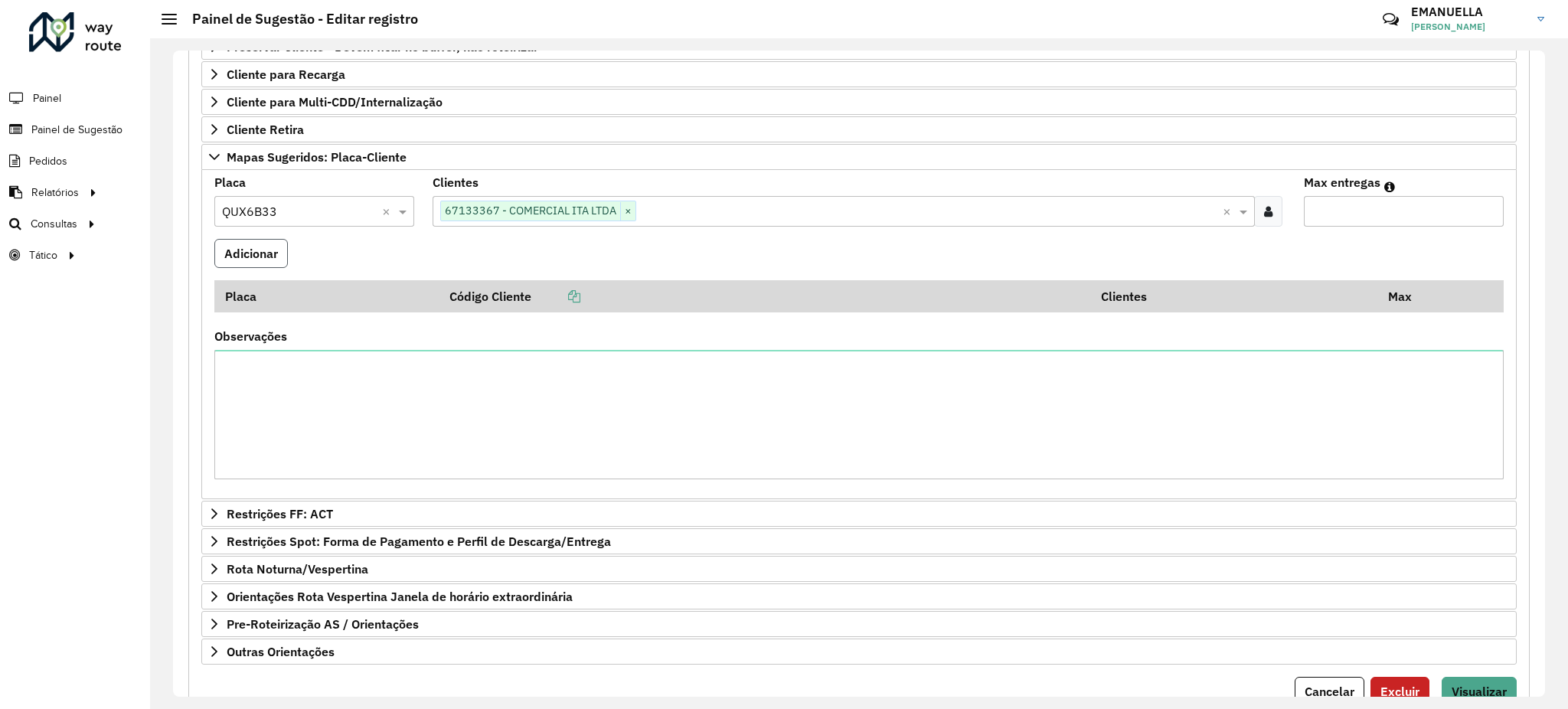
click at [287, 258] on button "Adicionar" at bounding box center [251, 253] width 74 height 29
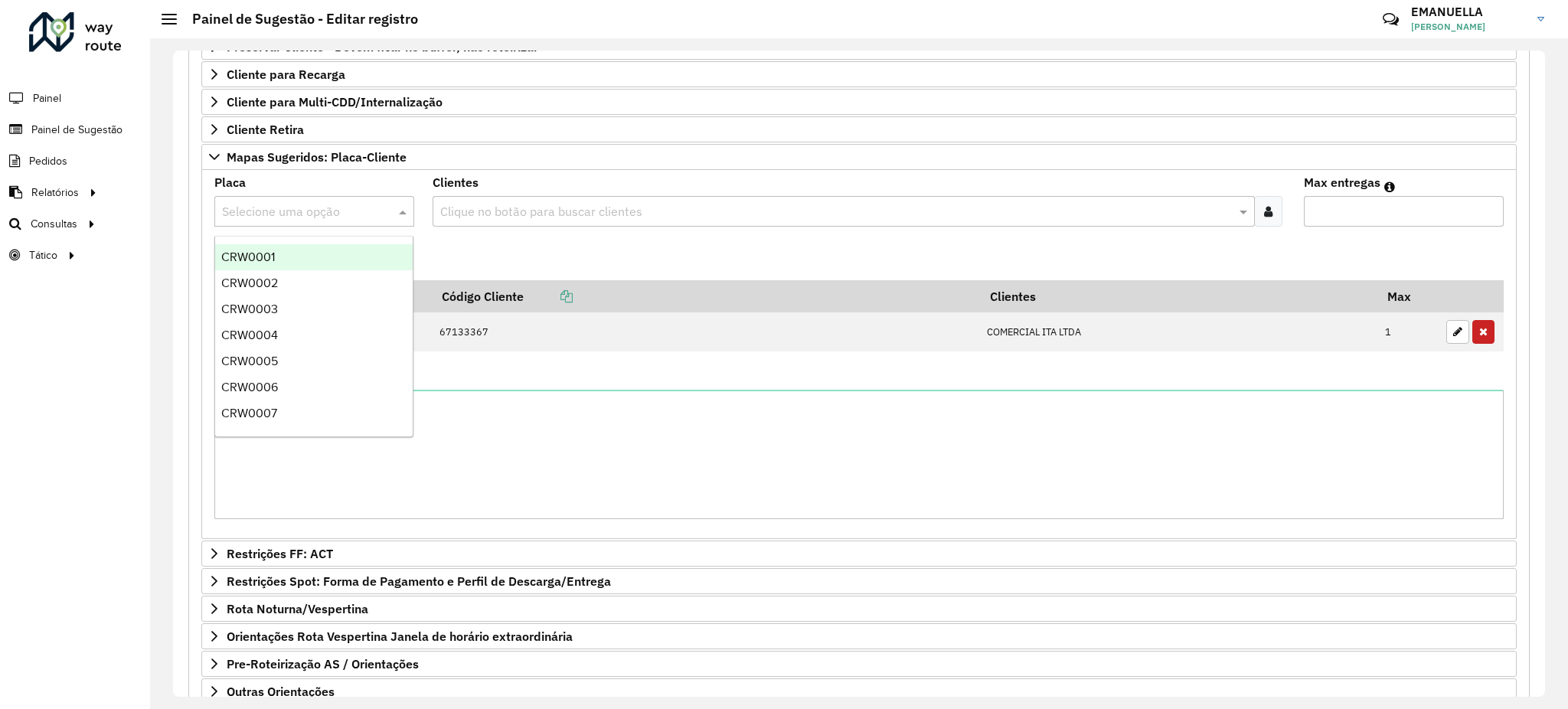
click at [304, 214] on input "text" at bounding box center [299, 212] width 154 height 19
type input "*******"
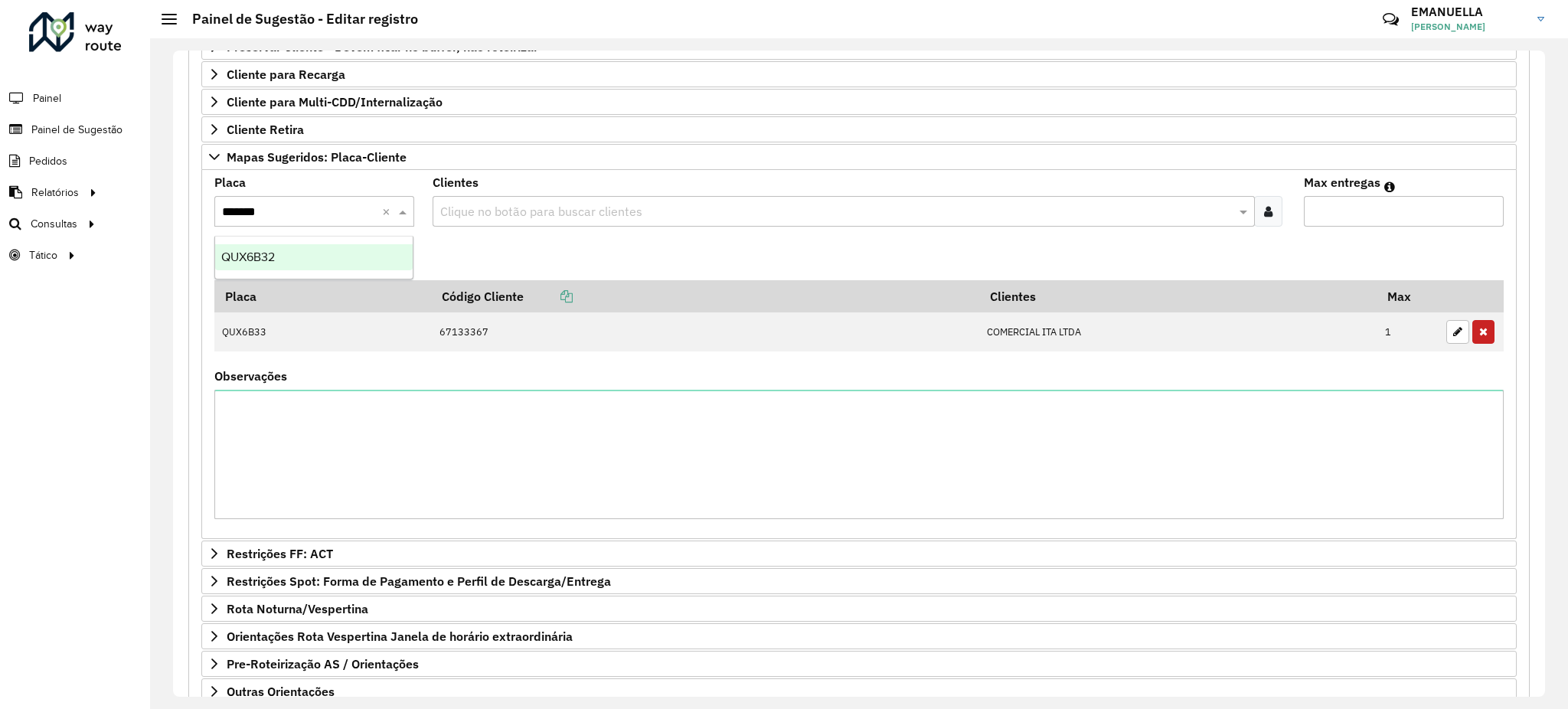
click at [339, 265] on div "QUX6B32" at bounding box center [314, 257] width 198 height 26
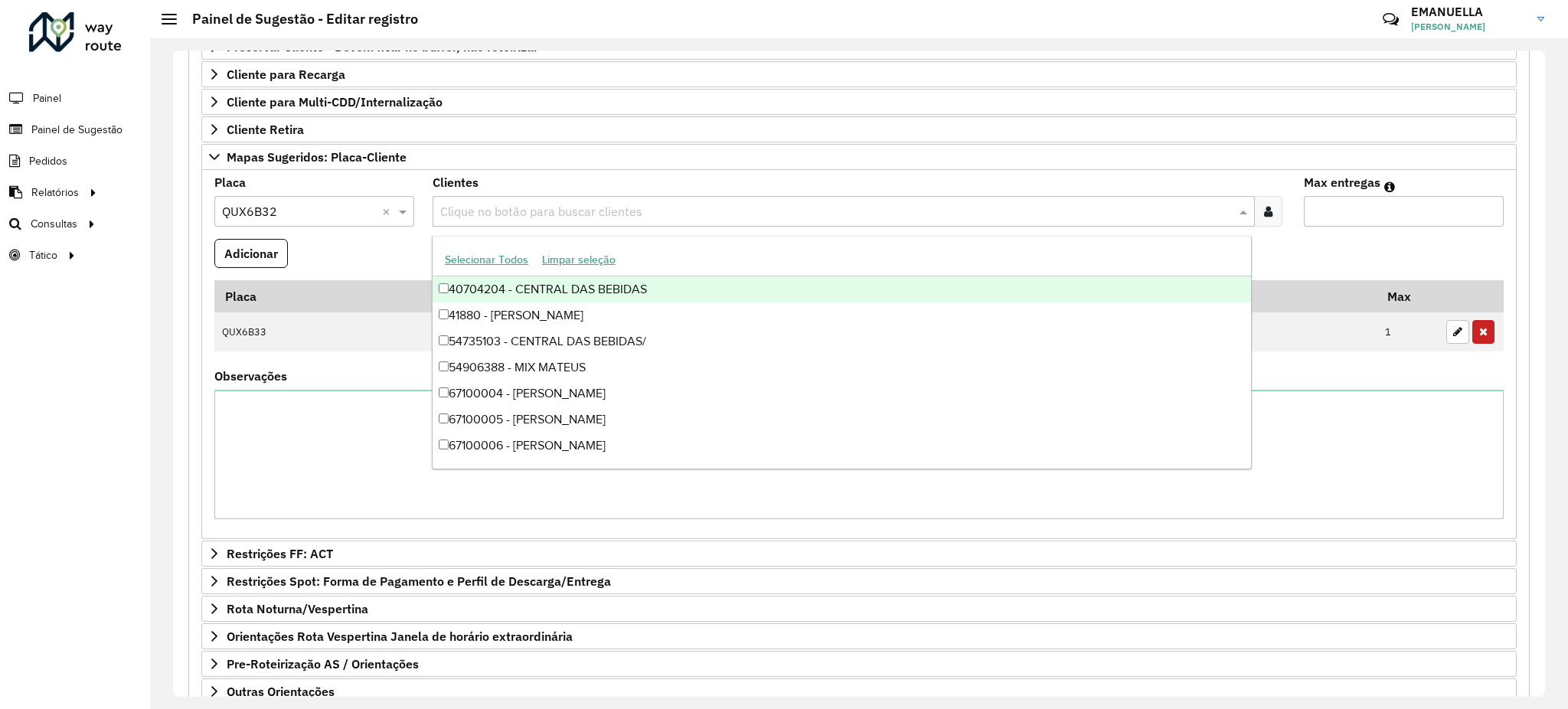
click at [462, 214] on input "text" at bounding box center [836, 212] width 800 height 19
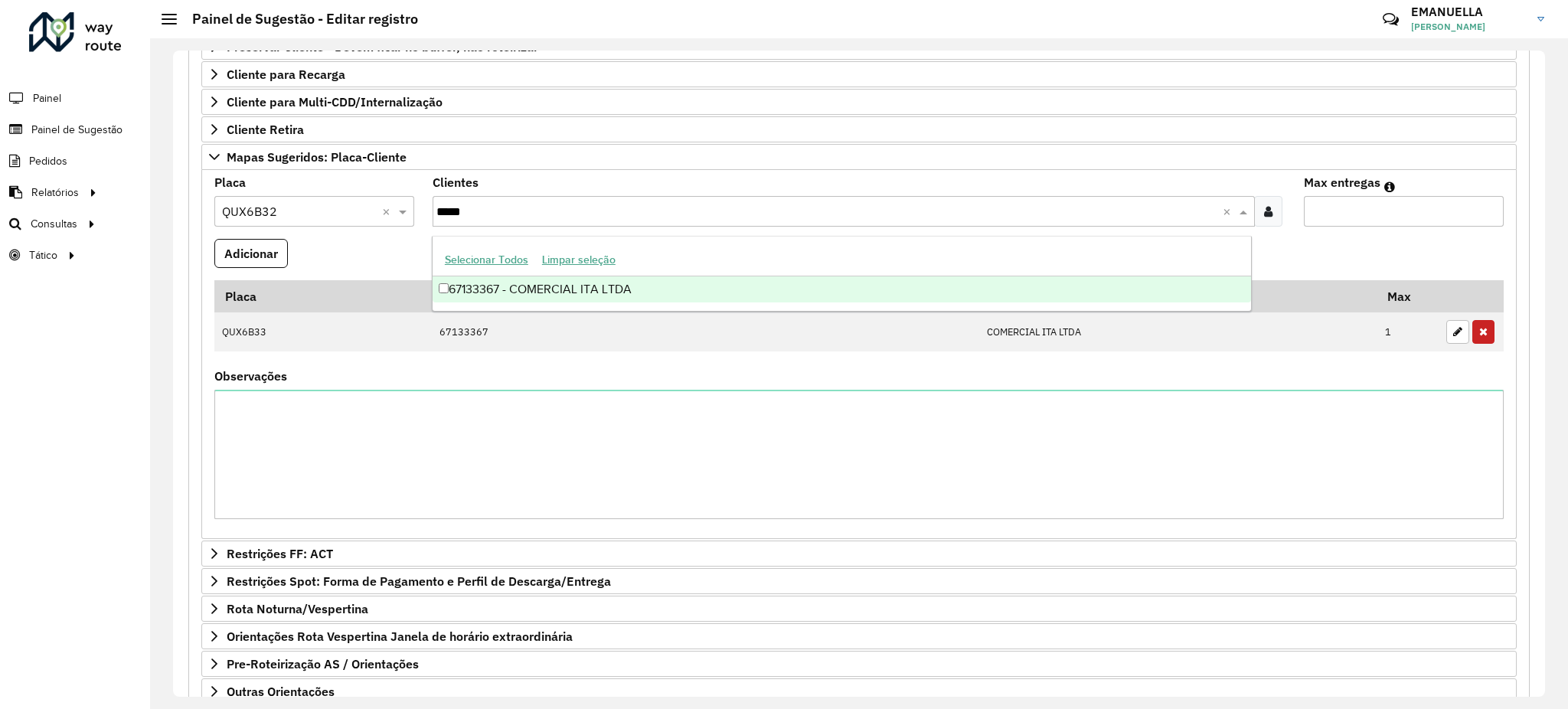
type input "*****"
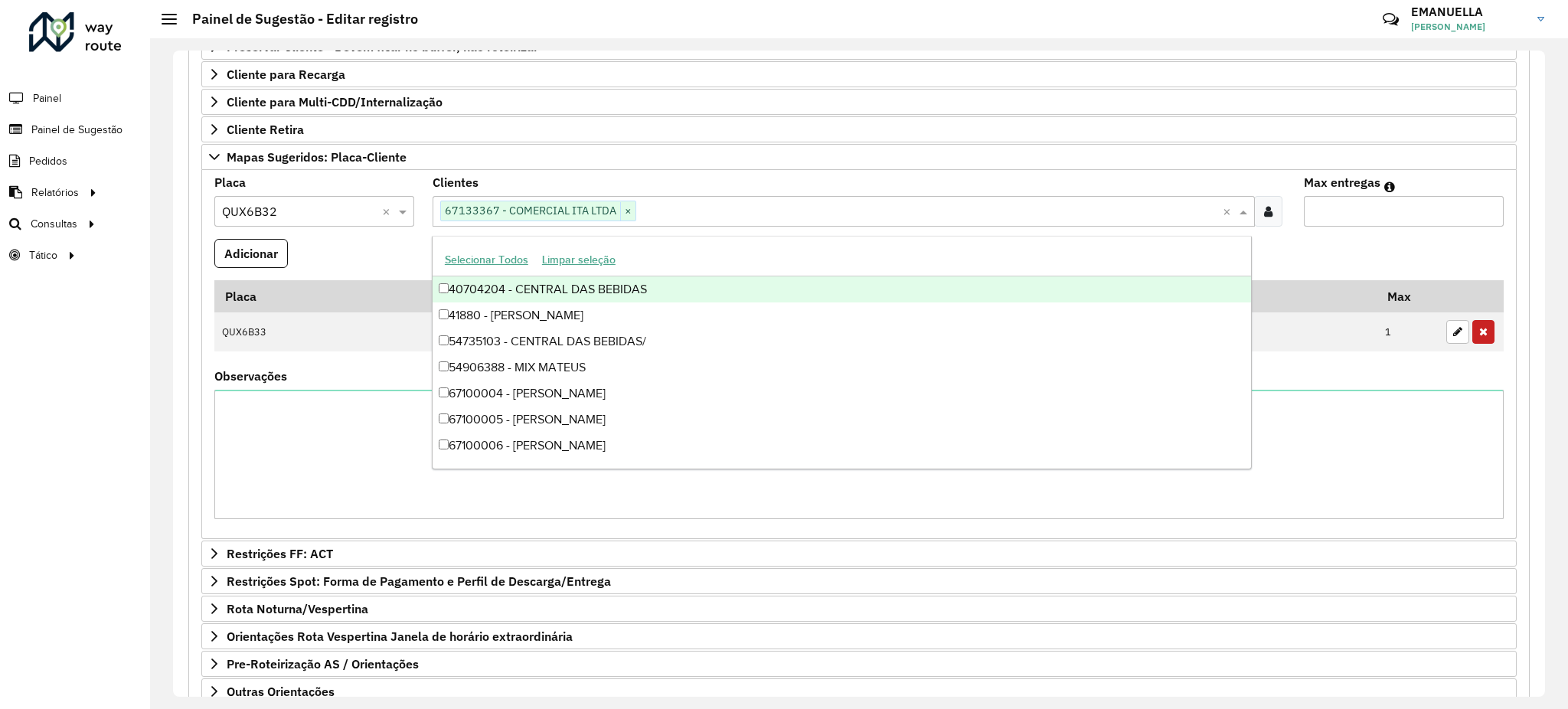
type input "*"
click at [1485, 207] on input "*" at bounding box center [1404, 211] width 200 height 31
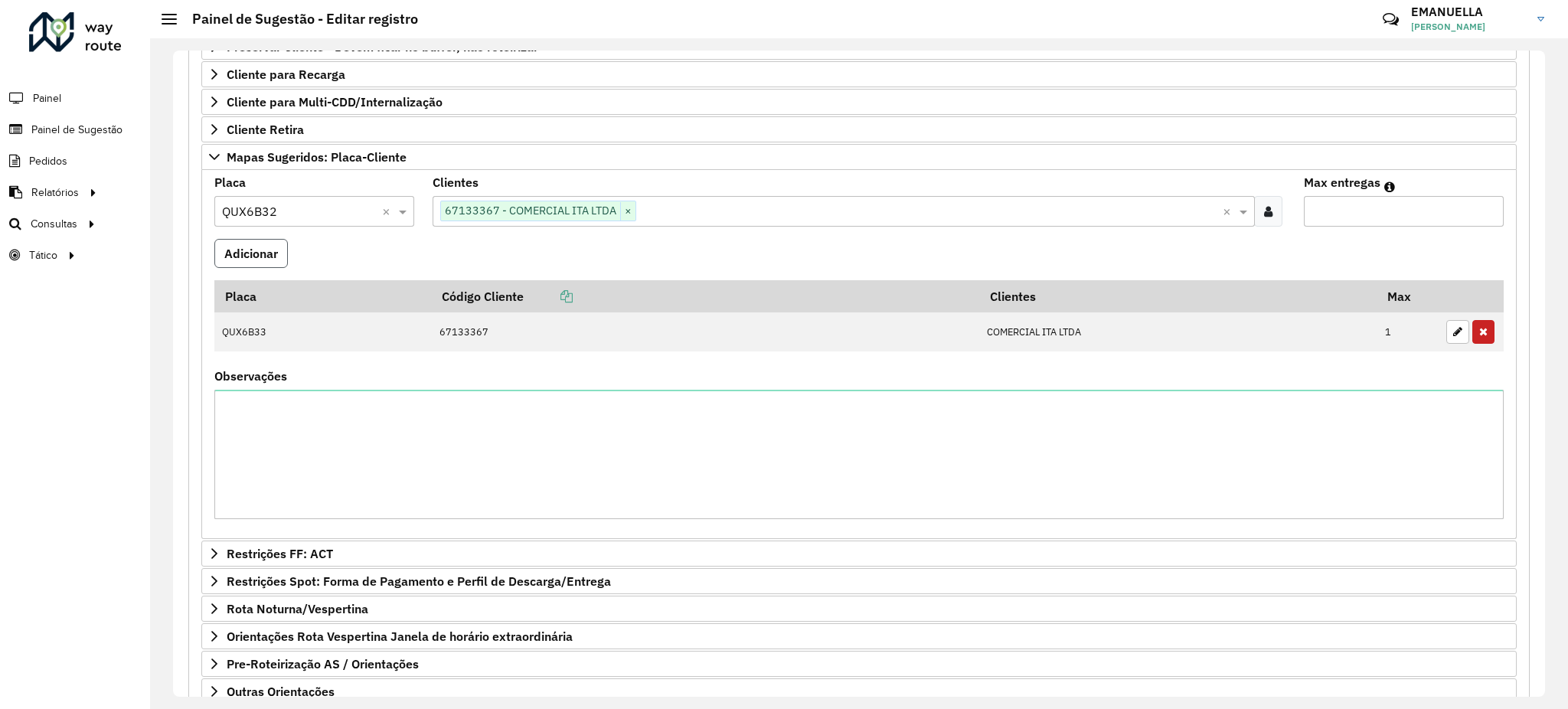
click at [275, 261] on button "Adicionar" at bounding box center [251, 253] width 74 height 29
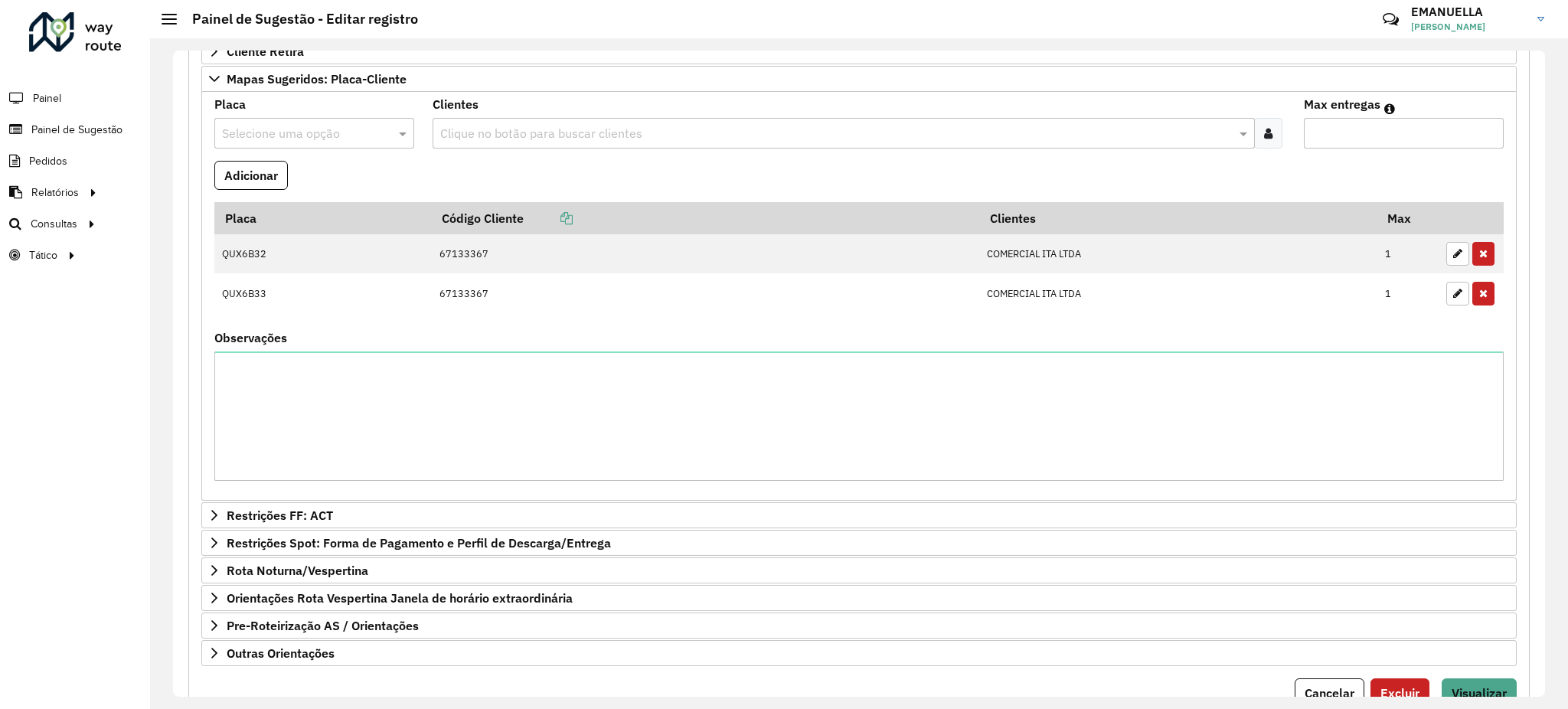
scroll to position [467, 0]
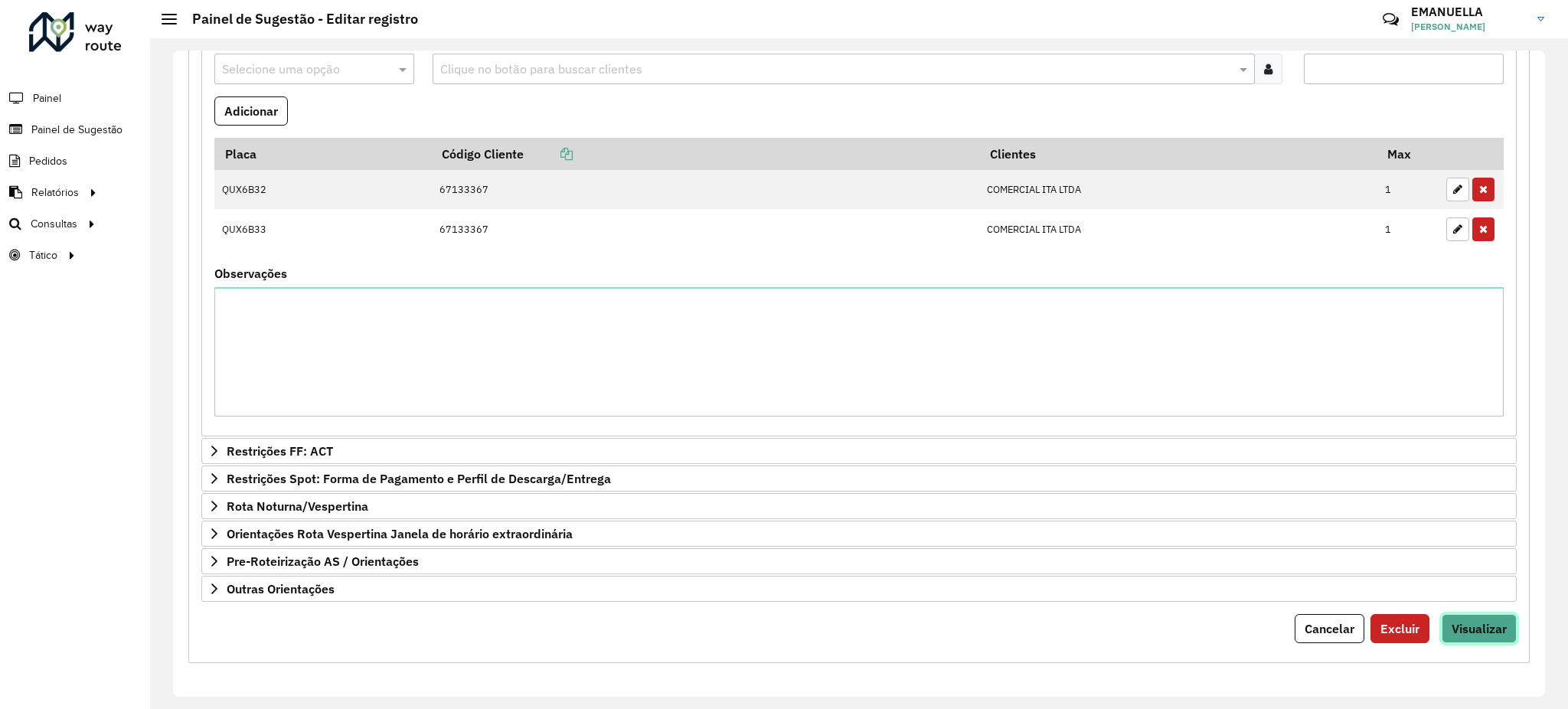
click at [1470, 629] on span "Visualizar" at bounding box center [1479, 628] width 55 height 15
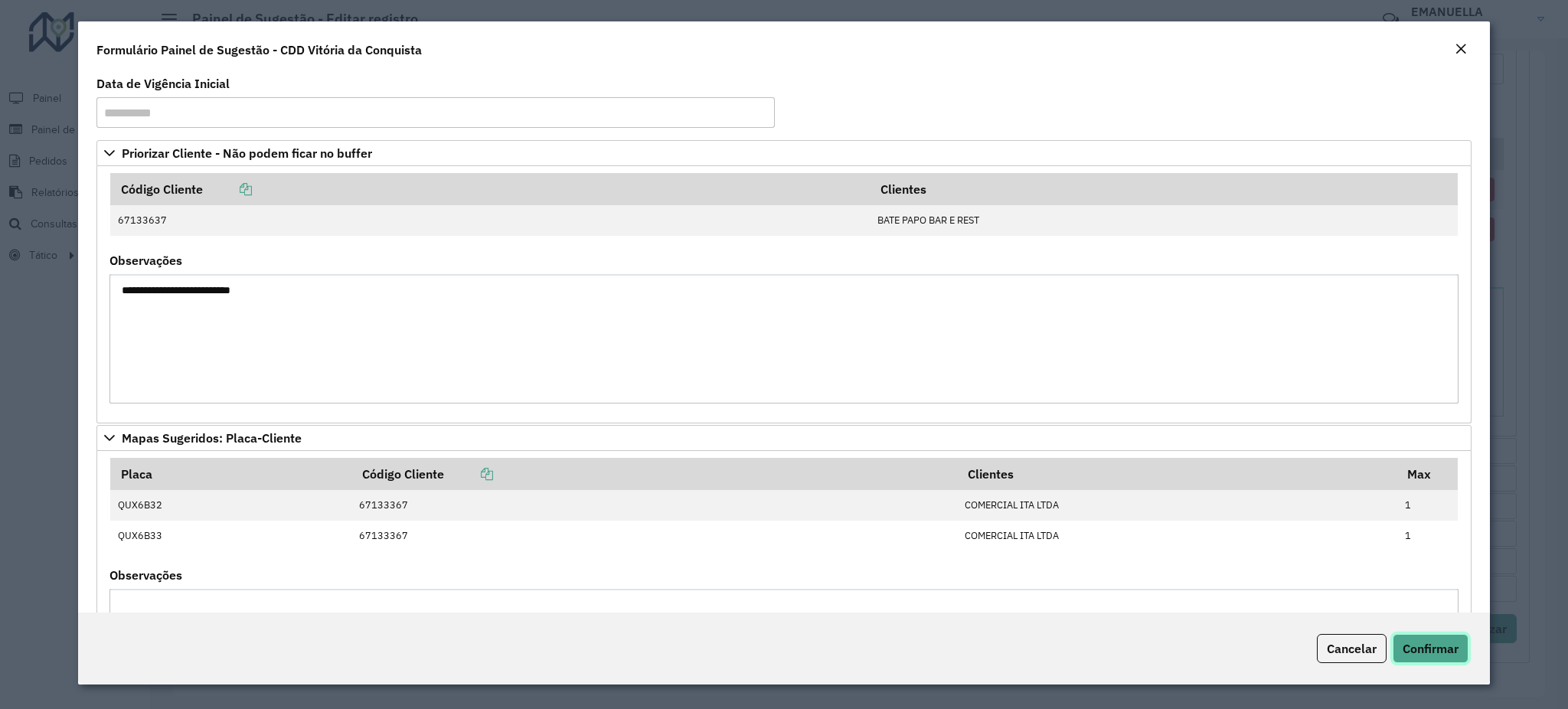
click at [1446, 647] on span "Confirmar" at bounding box center [1430, 648] width 56 height 15
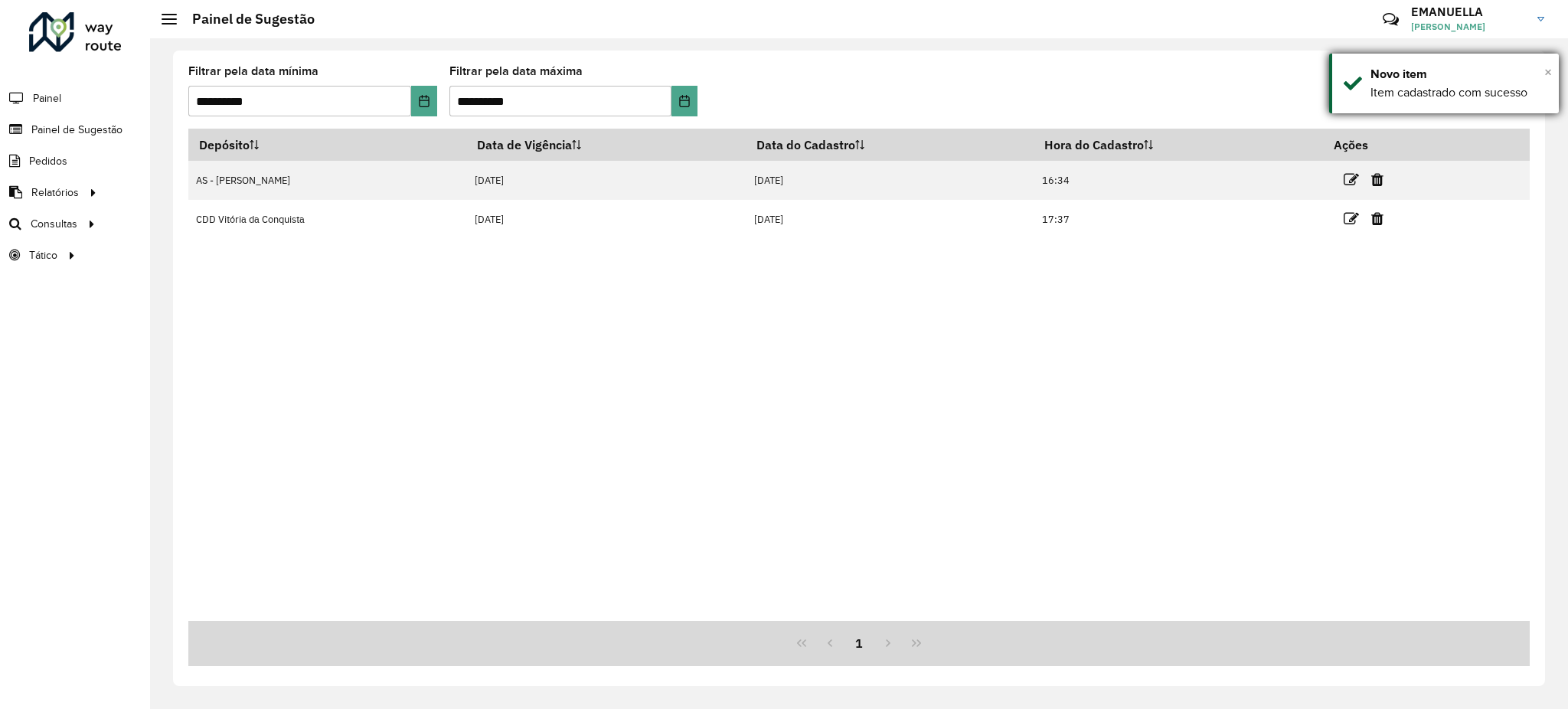
click at [1545, 71] on span "×" at bounding box center [1548, 71] width 7 height 17
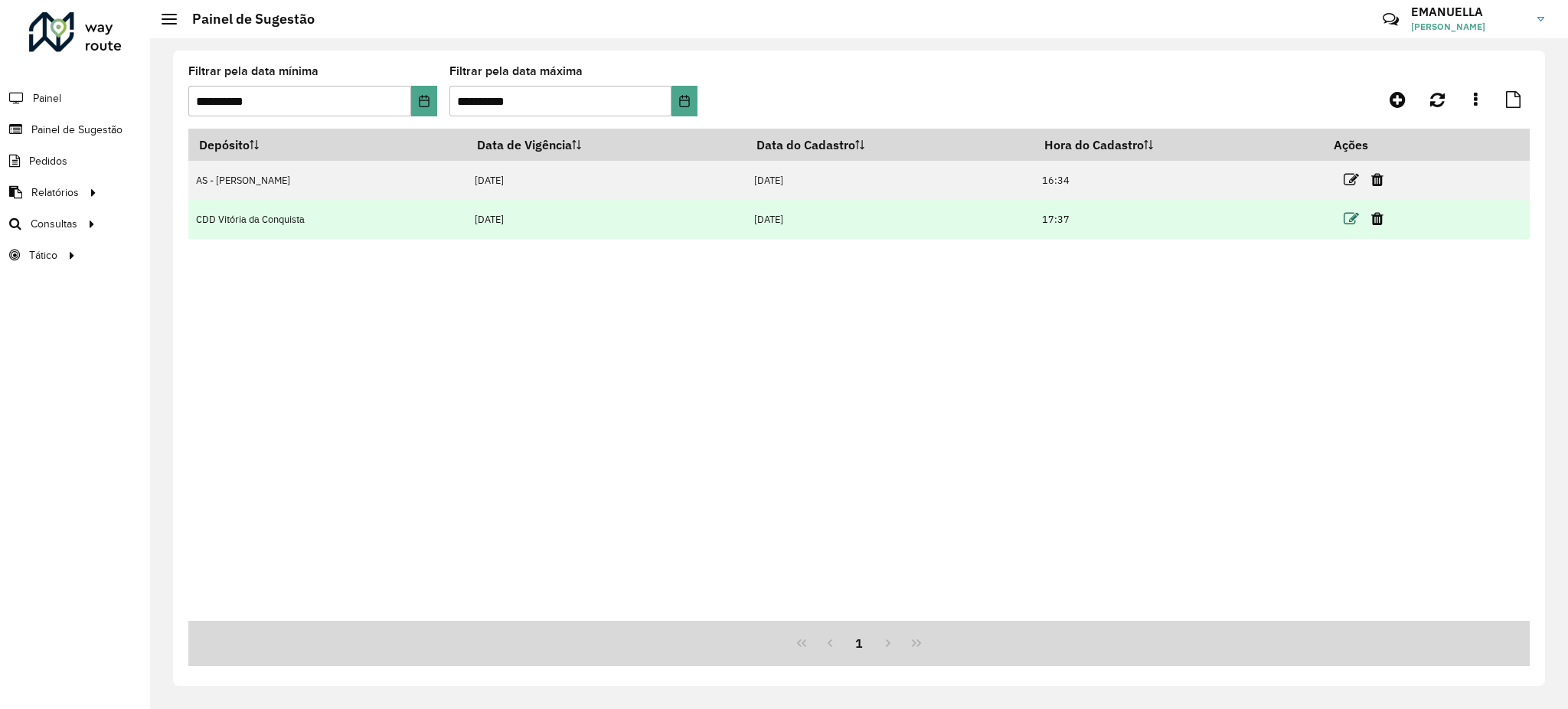
click at [1356, 224] on icon at bounding box center [1351, 219] width 15 height 15
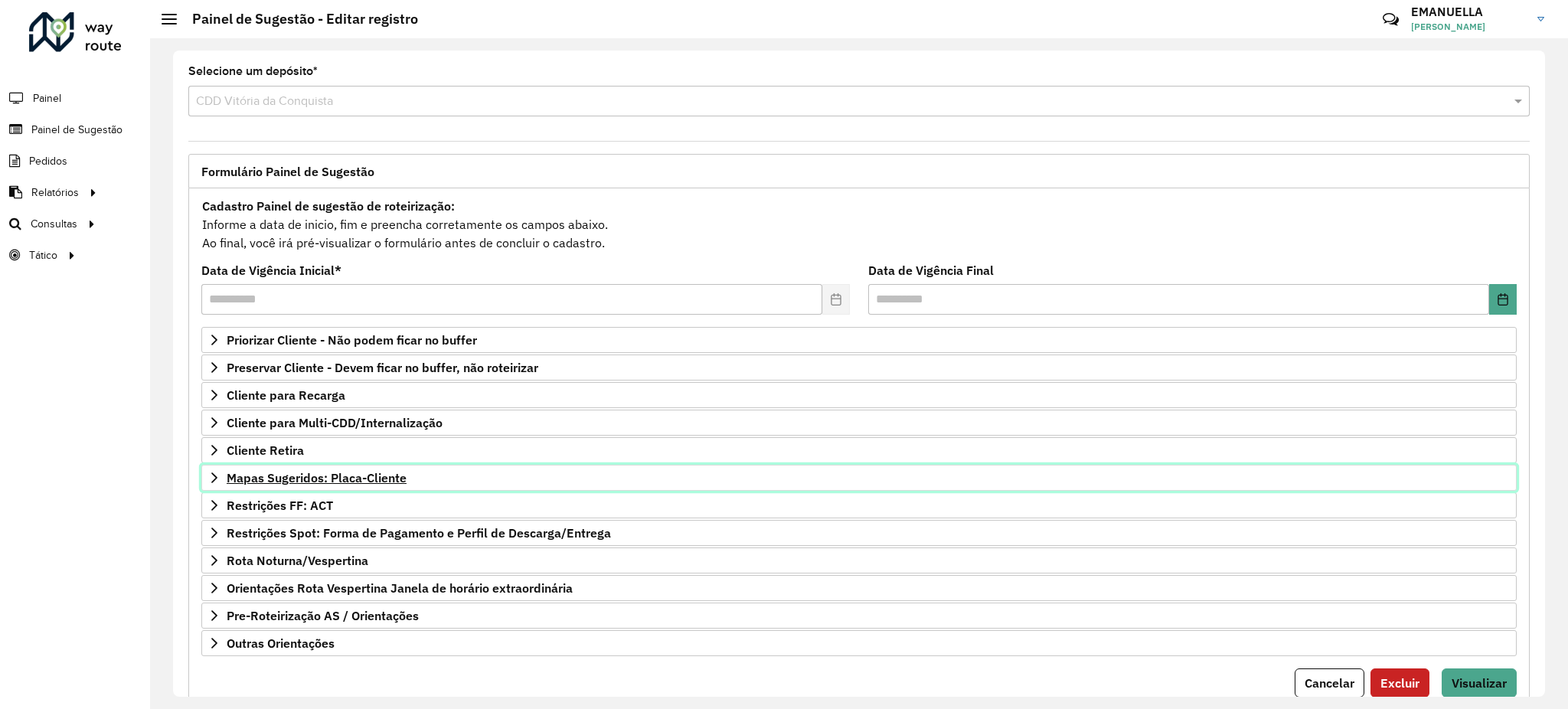
click at [389, 478] on span "Mapas Sugeridos: Placa-Cliente" at bounding box center [317, 478] width 180 height 12
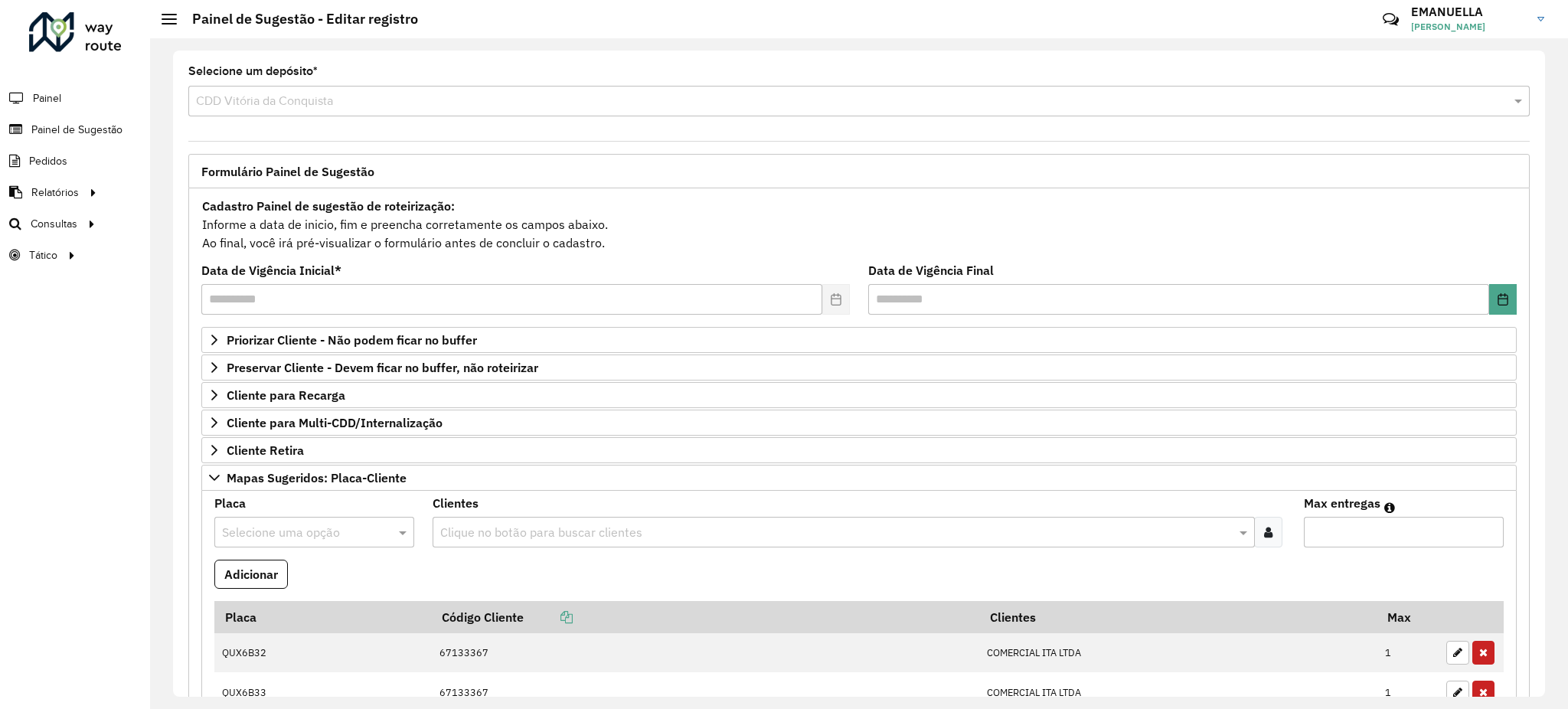
drag, startPoint x: 1545, startPoint y: 304, endPoint x: 1553, endPoint y: 396, distance: 92.3
click at [1553, 396] on div "**********" at bounding box center [858, 373] width 1417 height 670
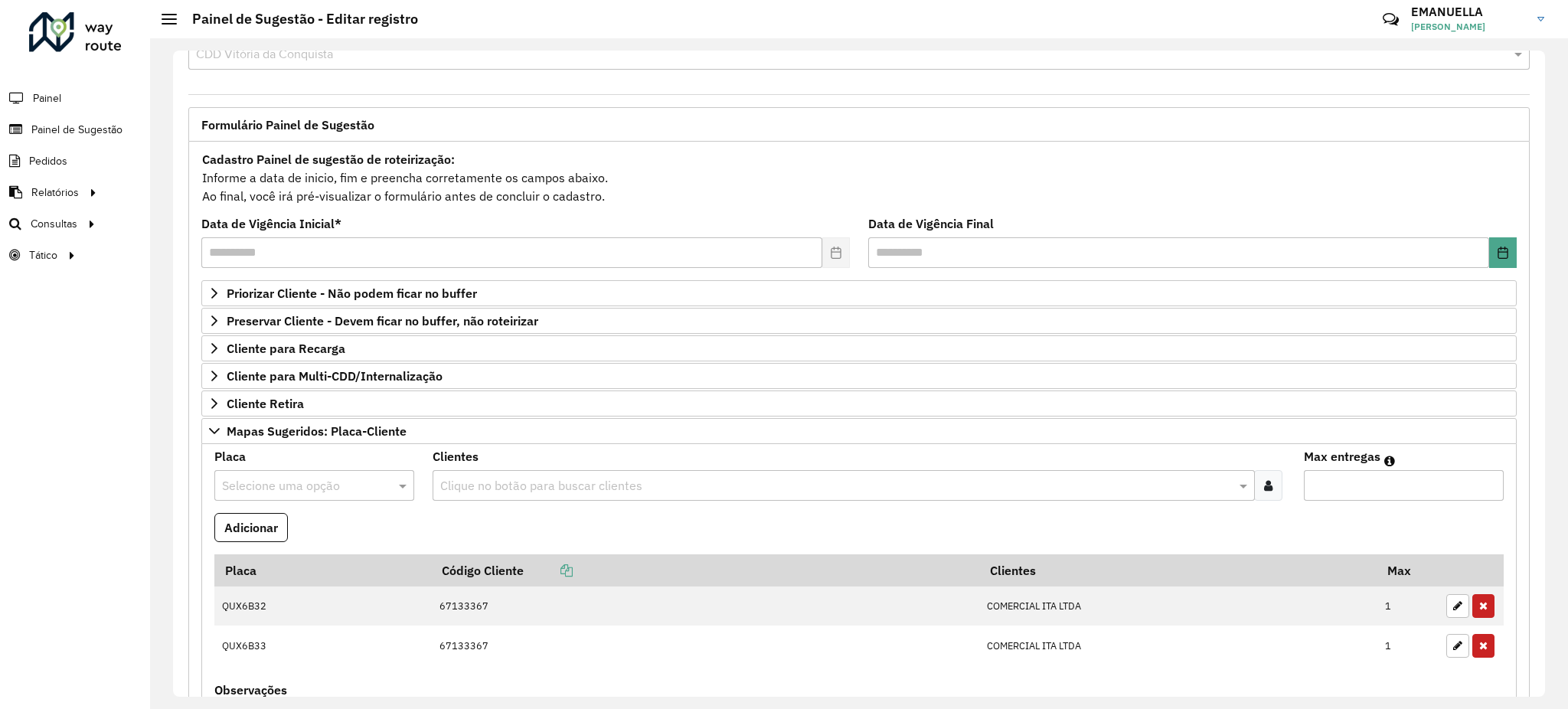
scroll to position [104, 0]
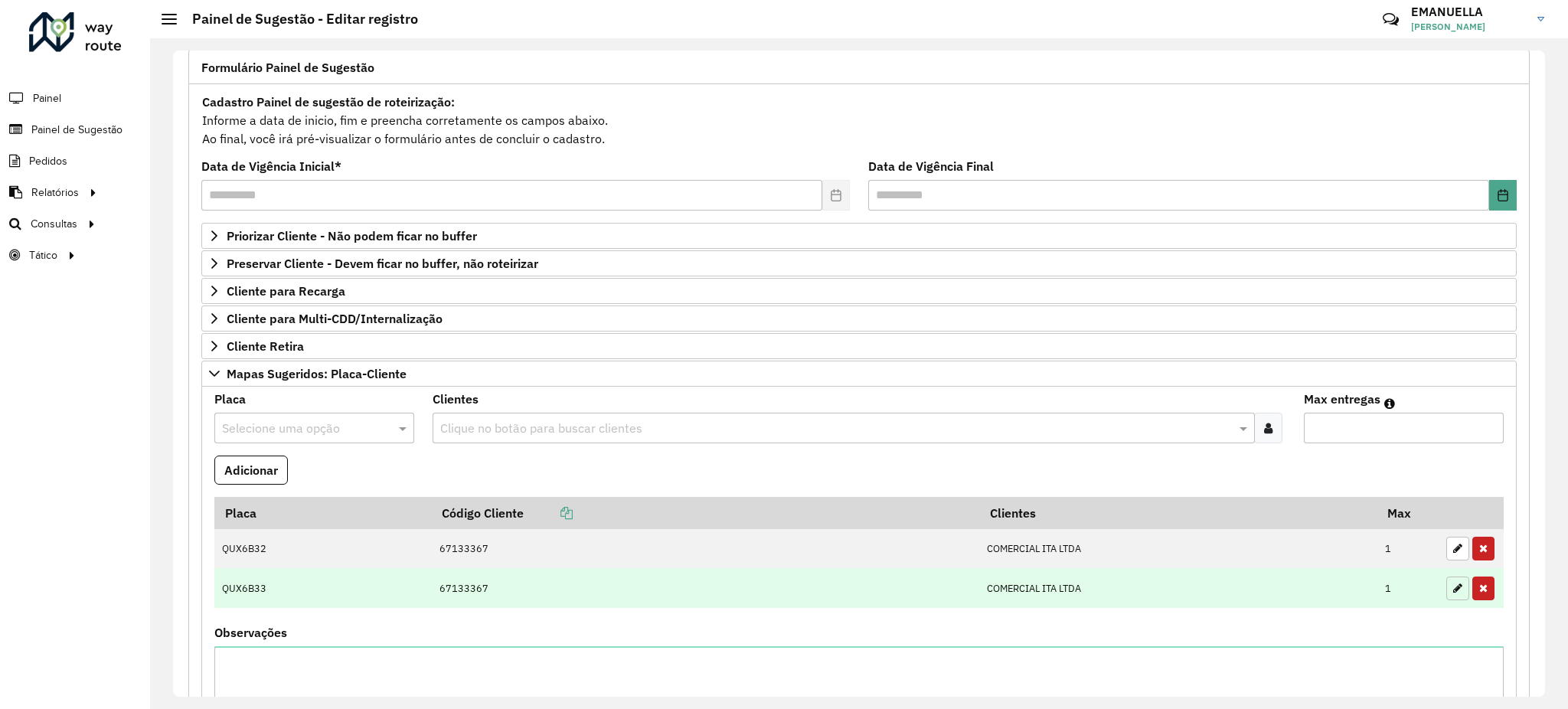
click at [1446, 586] on button "button" at bounding box center [1457, 588] width 23 height 23
type input "*"
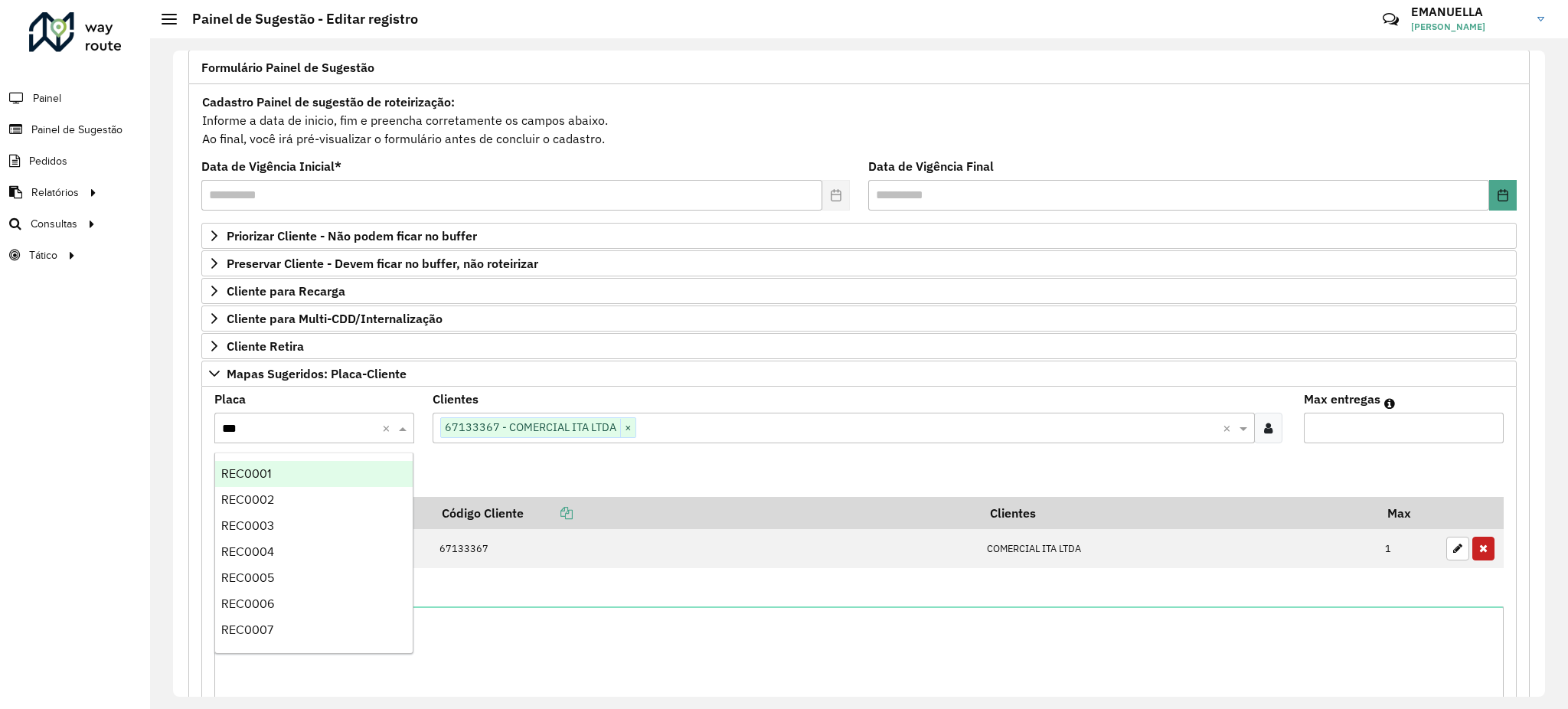
type input "**"
click at [331, 635] on div "REC0099" at bounding box center [314, 632] width 198 height 26
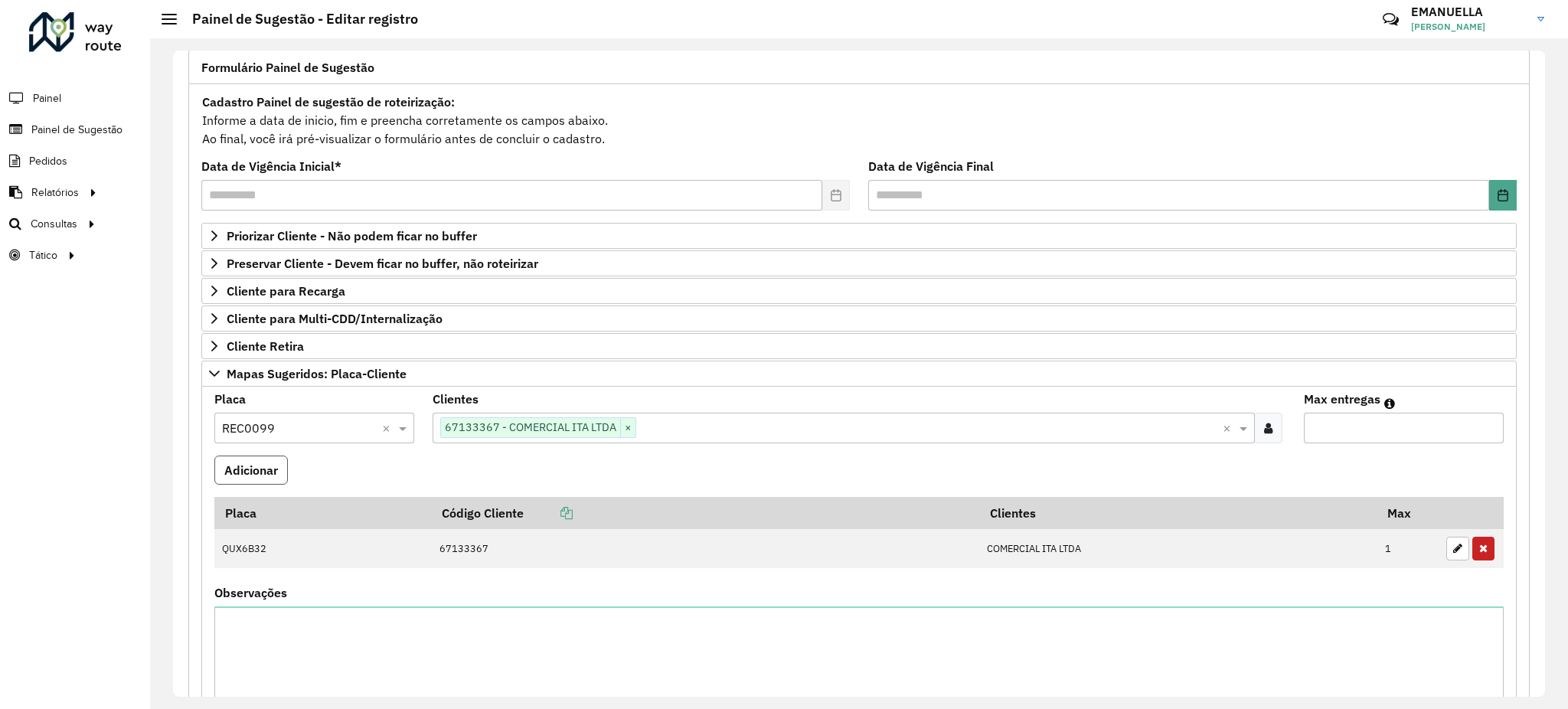
click at [267, 475] on button "Adicionar" at bounding box center [251, 470] width 74 height 29
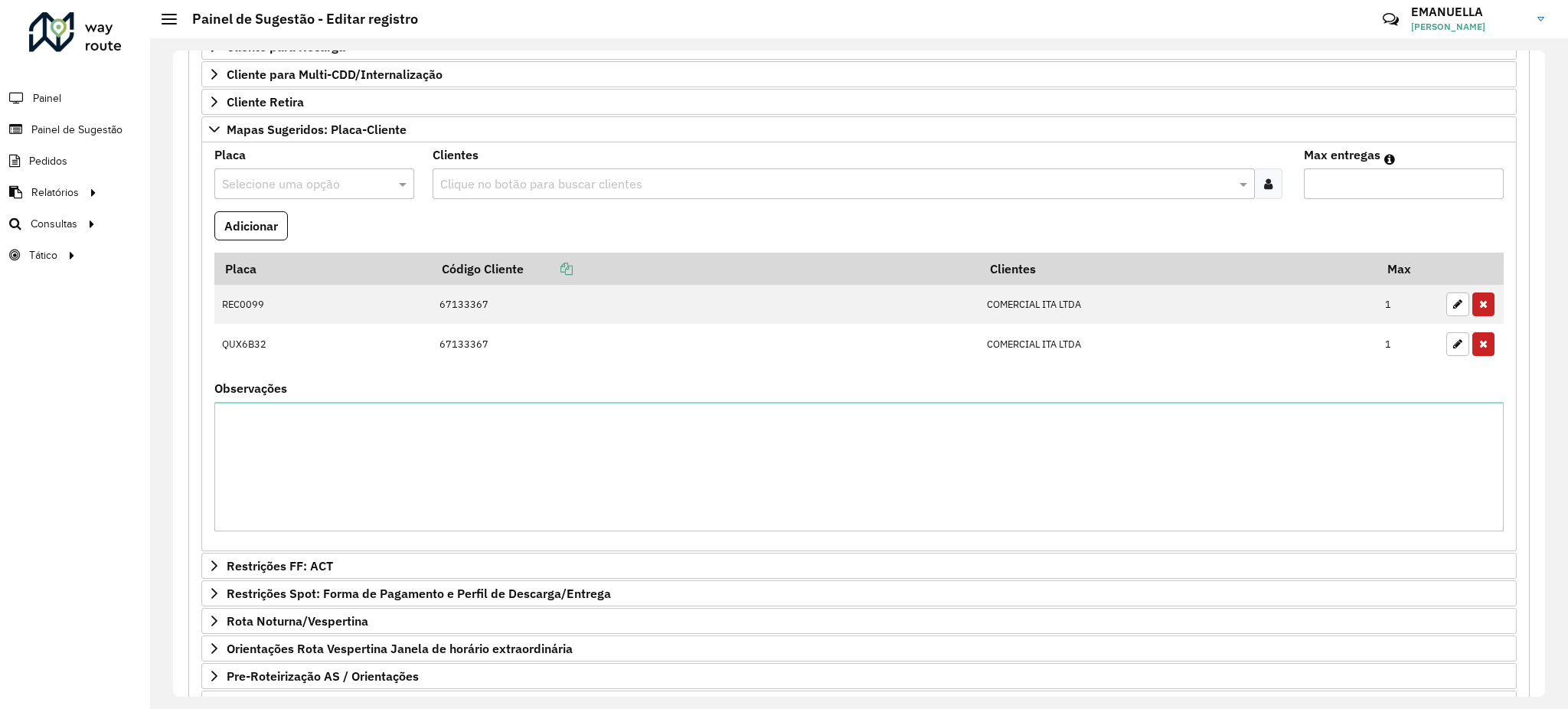
scroll to position [467, 0]
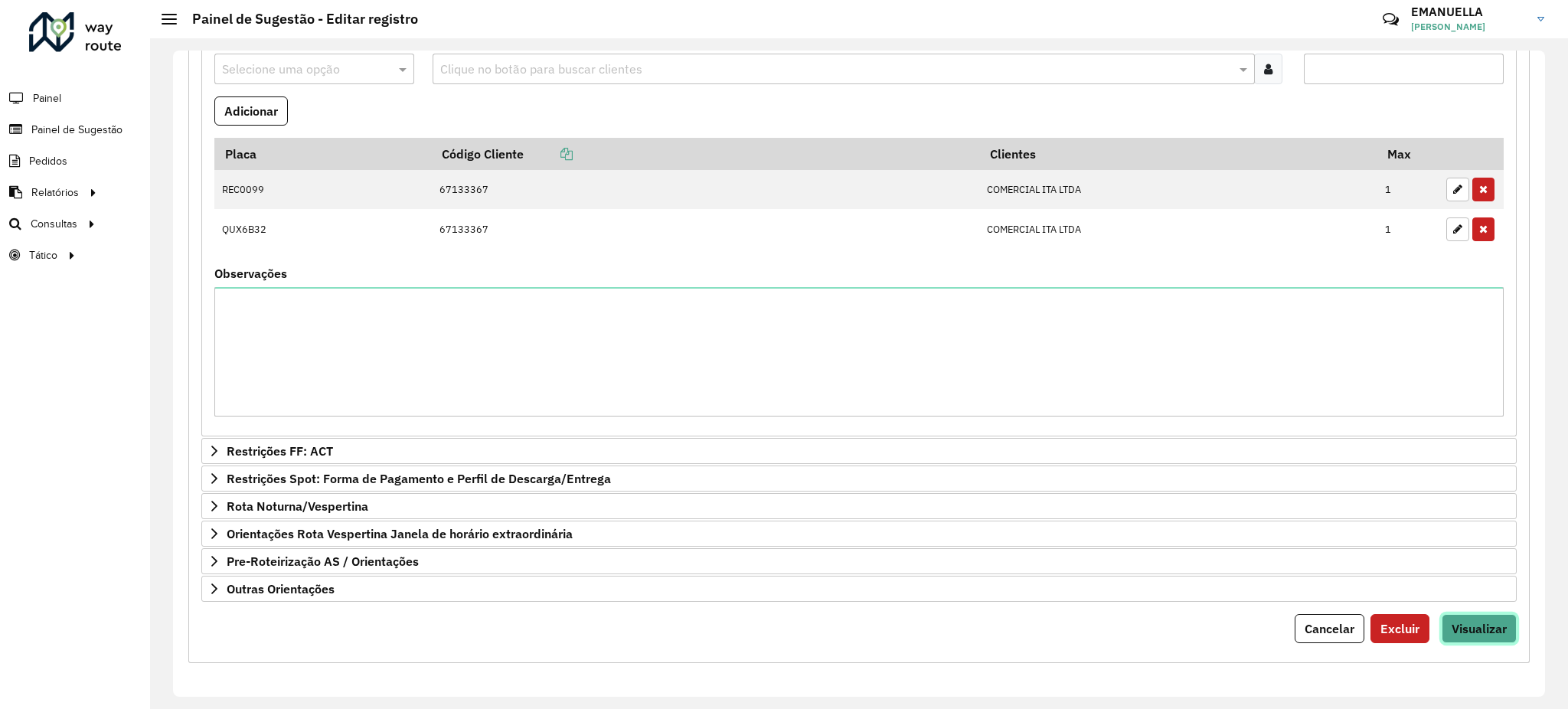
click at [1486, 636] on button "Visualizar" at bounding box center [1479, 628] width 75 height 29
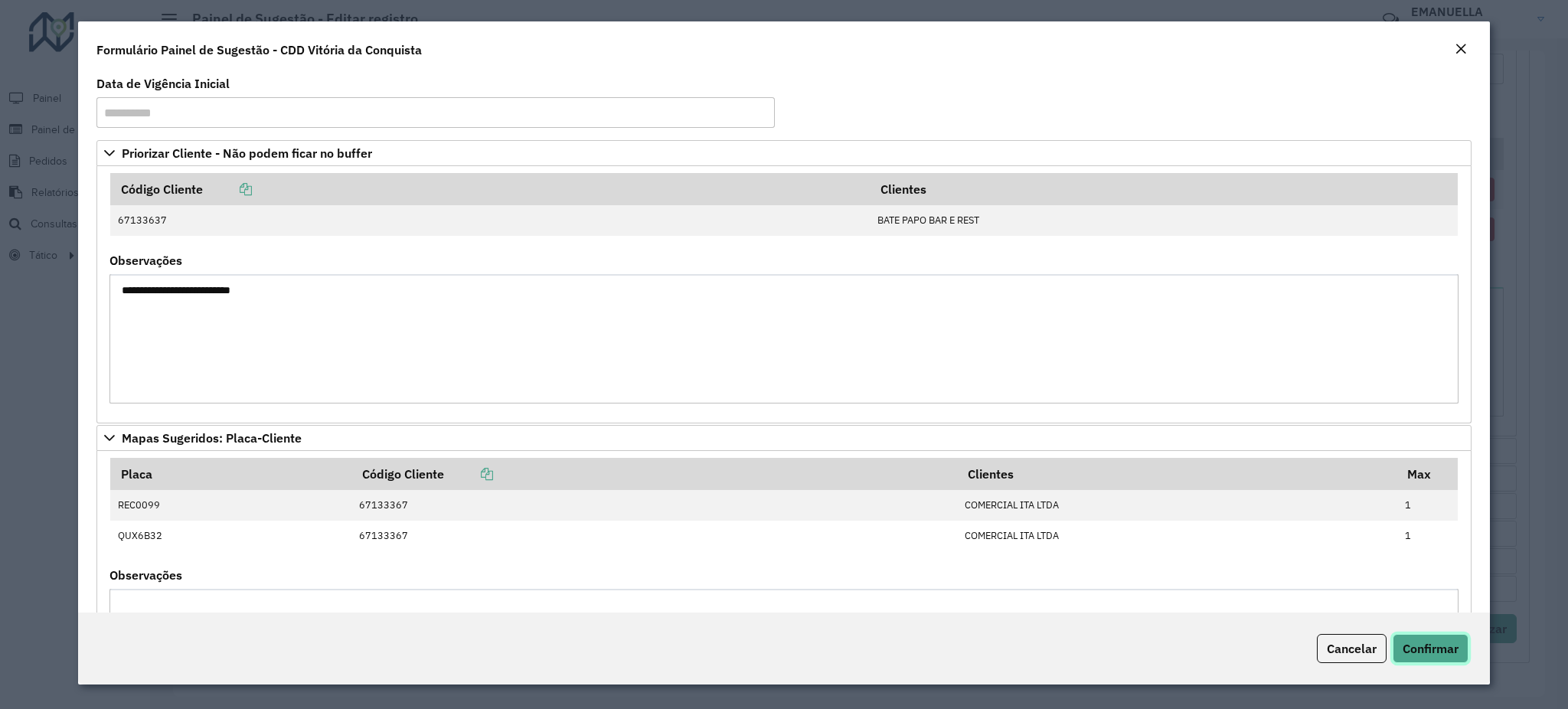
click at [1446, 644] on span "Confirmar" at bounding box center [1430, 648] width 56 height 15
